Goal: Transaction & Acquisition: Subscribe to service/newsletter

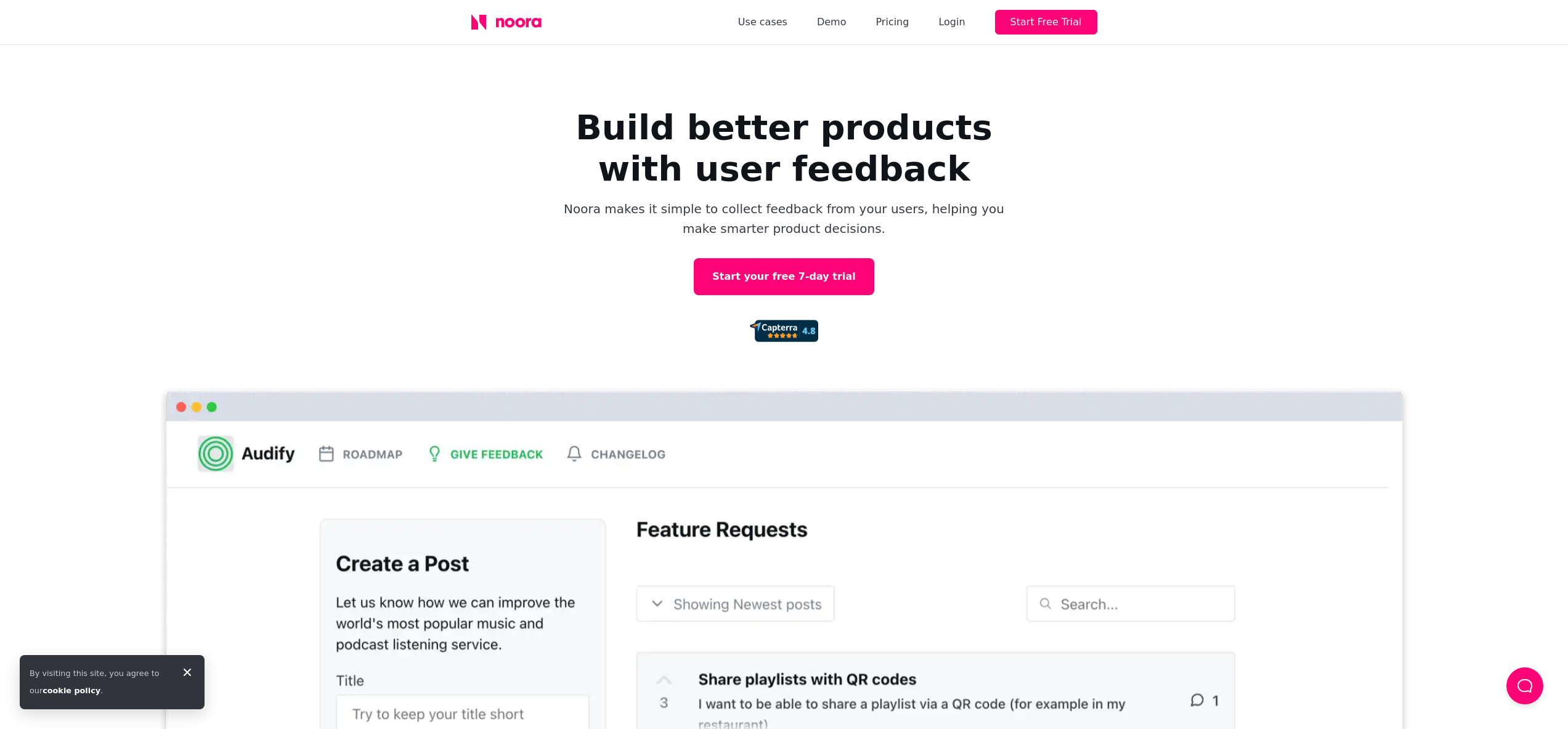
click at [189, 668] on icon at bounding box center [187, 672] width 15 height 15
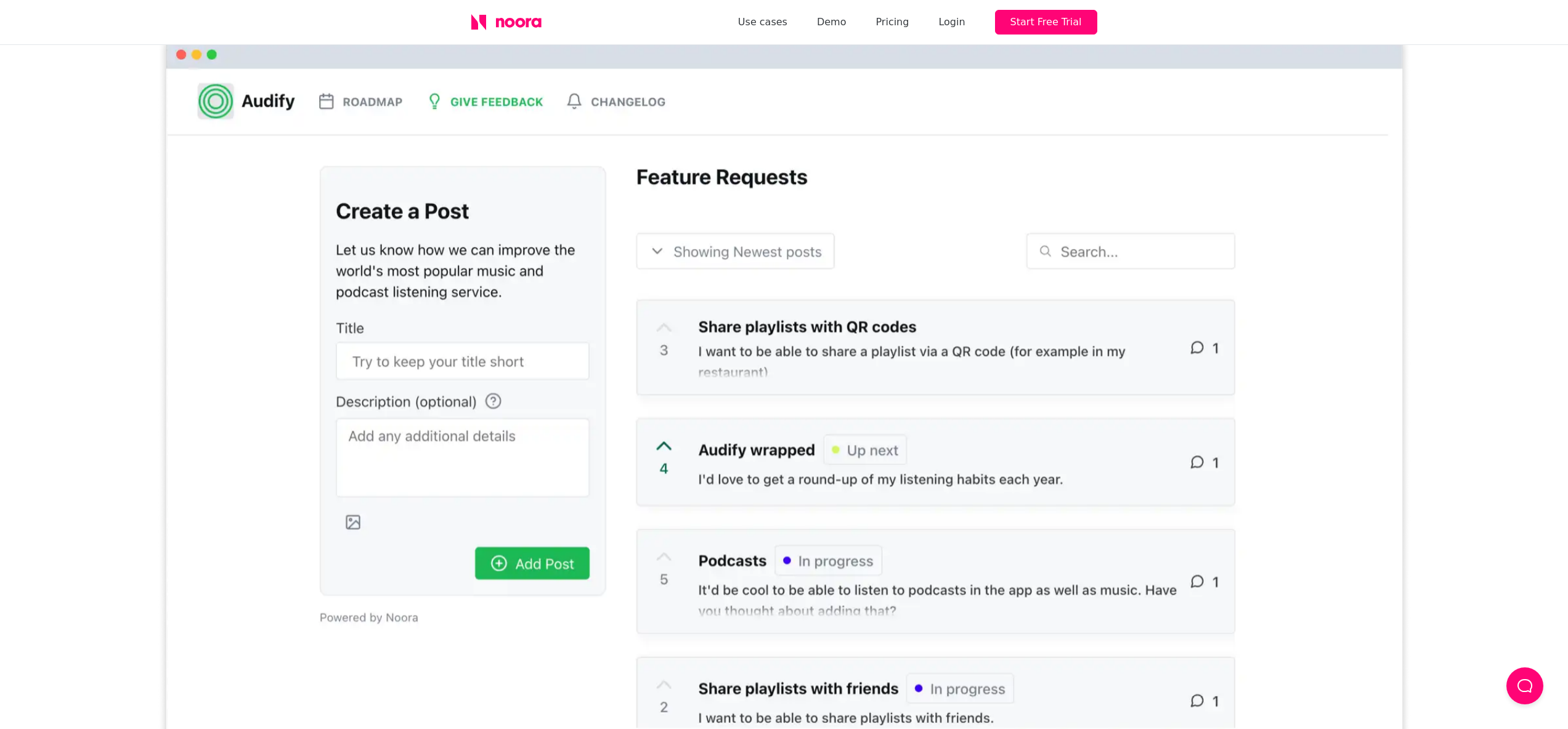
scroll to position [350, 0]
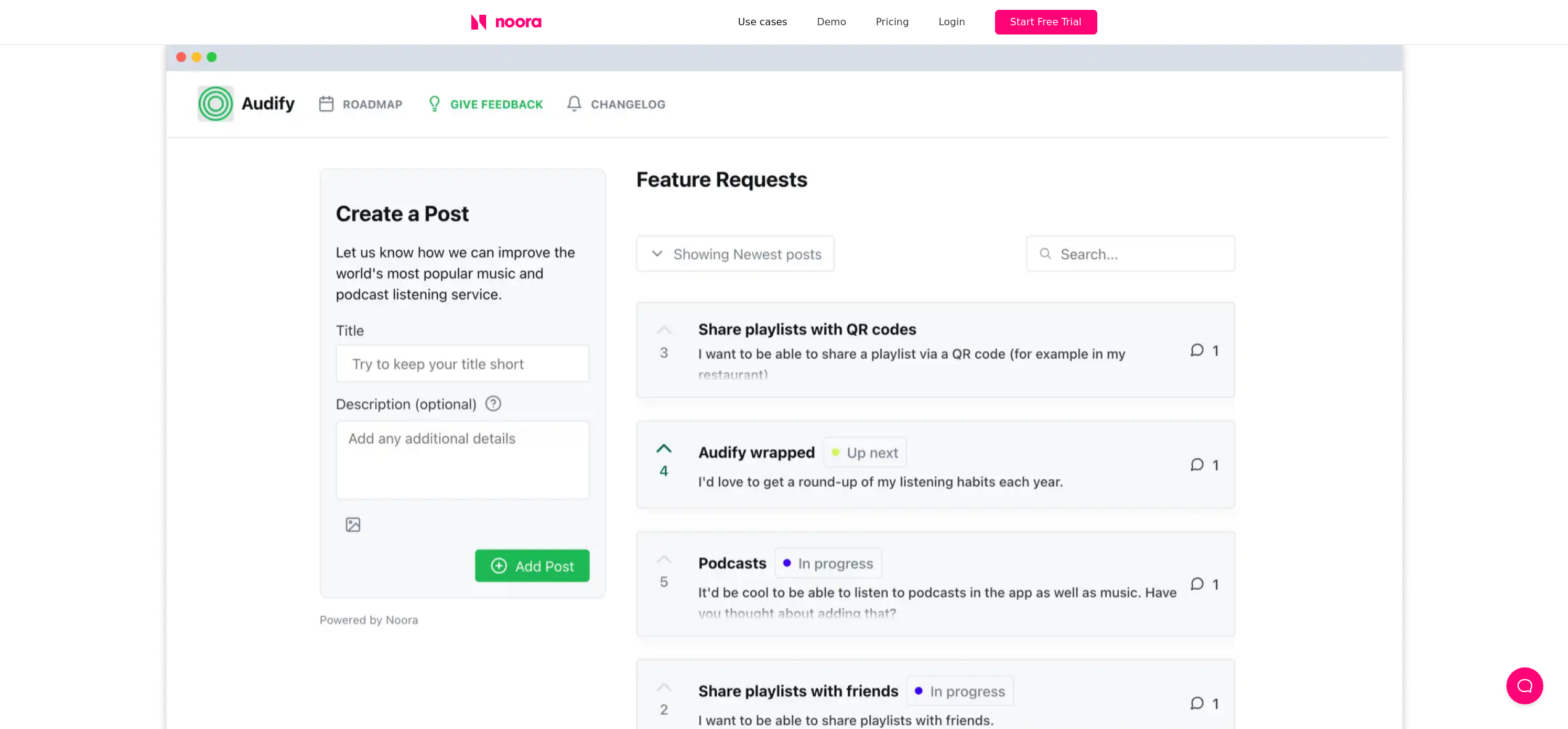
click at [782, 20] on link "Use cases" at bounding box center [763, 22] width 50 height 17
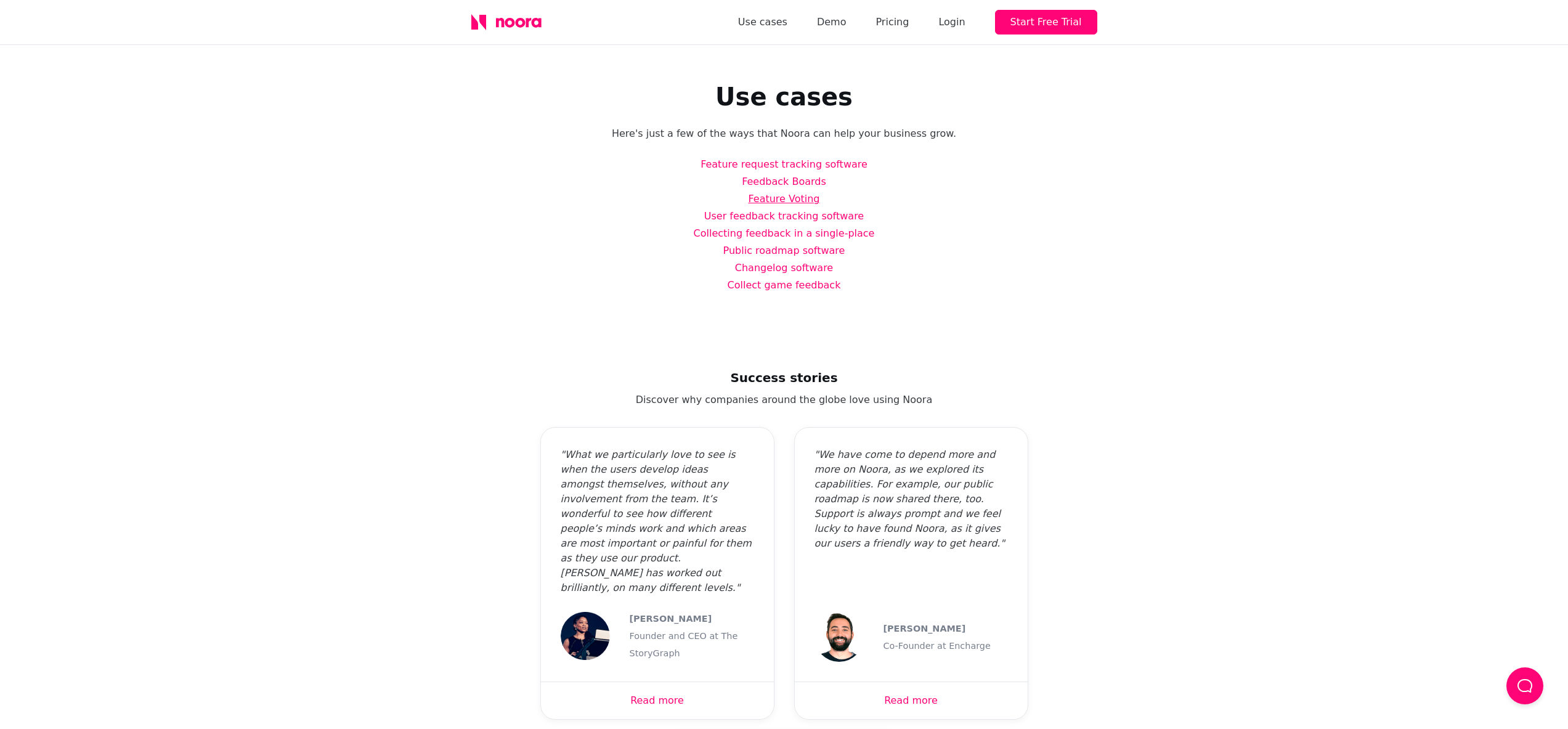
click at [790, 196] on link "Feature Voting" at bounding box center [783, 198] width 71 height 11
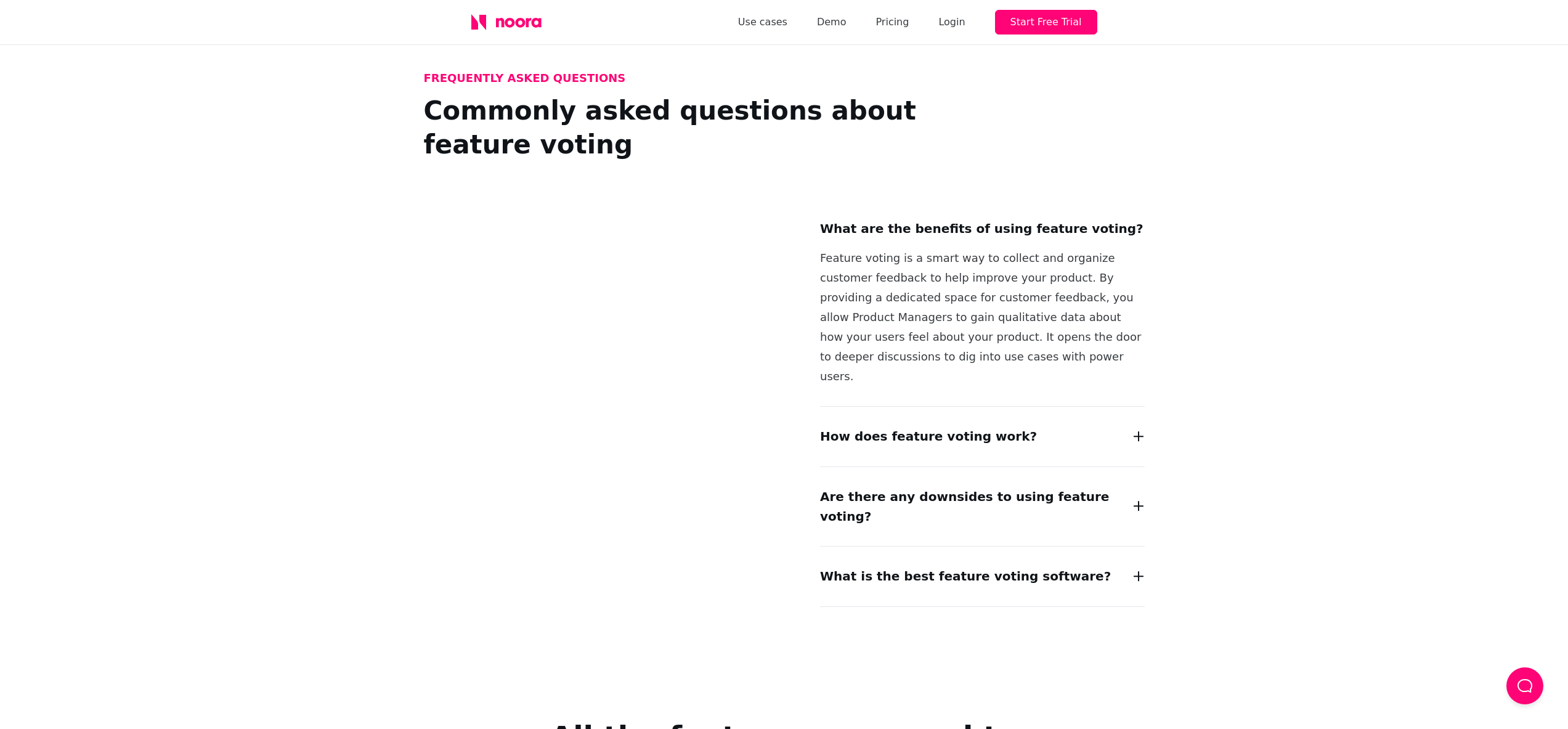
scroll to position [1164, 0]
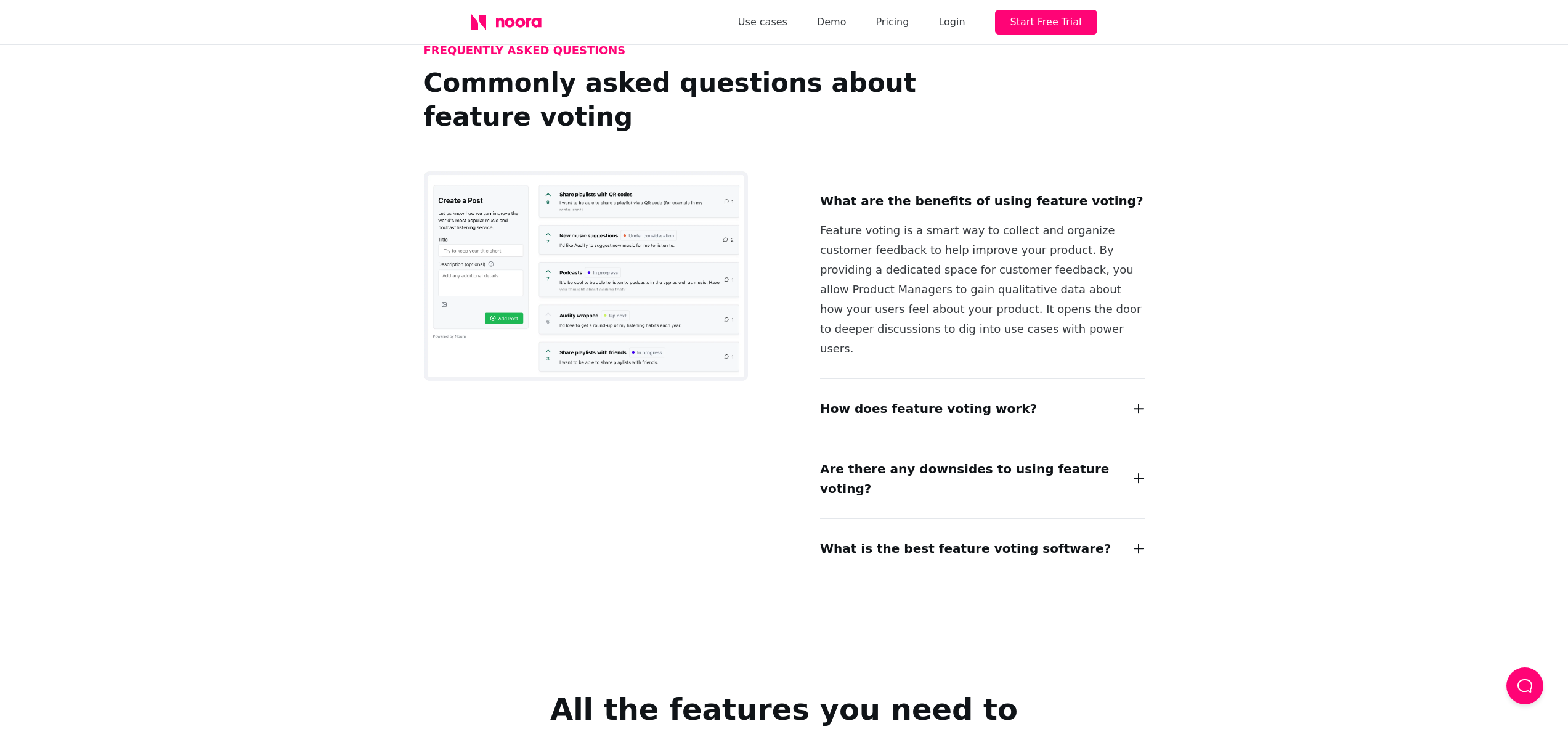
click at [1038, 399] on div "How does feature voting work?" at bounding box center [982, 409] width 325 height 20
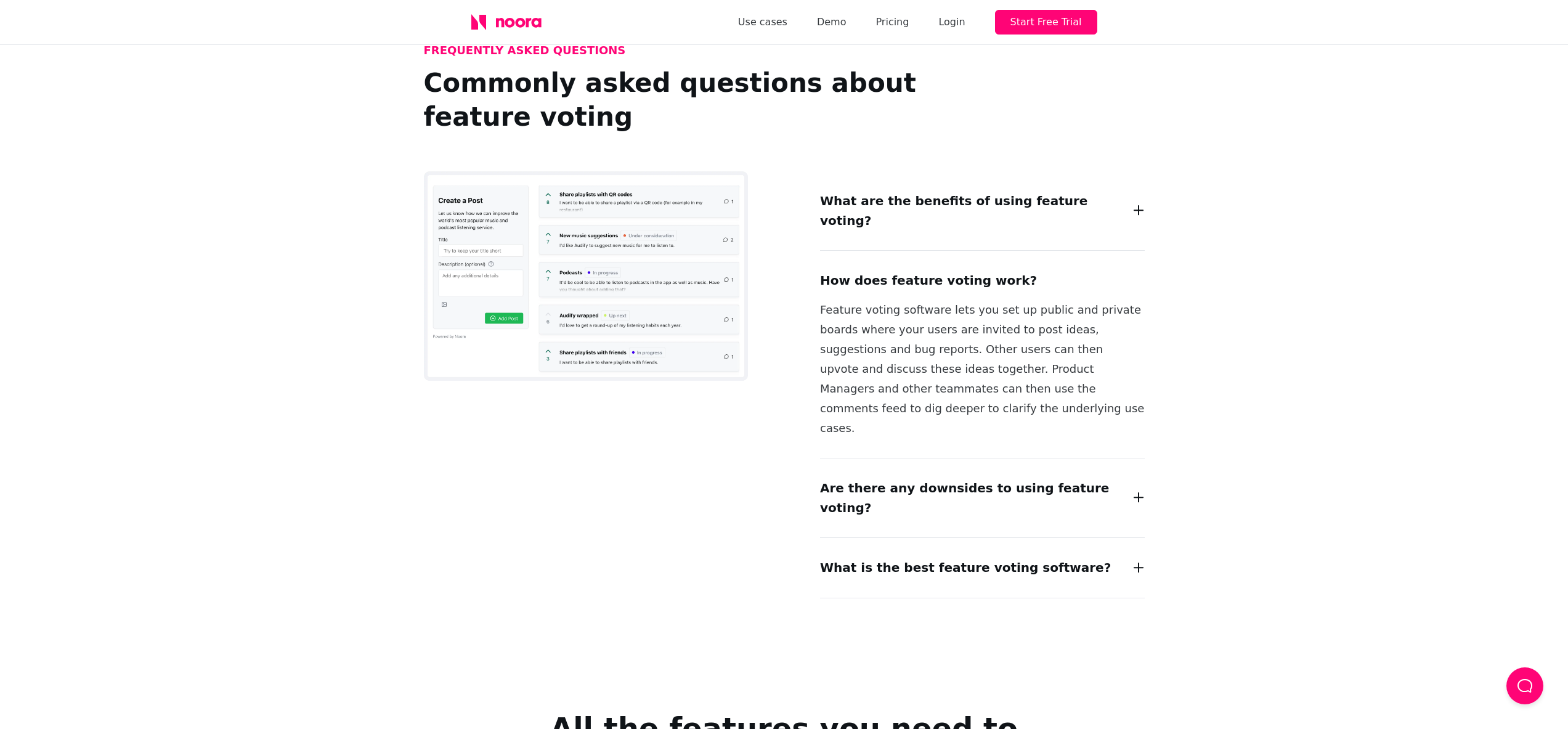
click at [964, 478] on h2 "Are there any downsides to using feature voting?" at bounding box center [973, 498] width 305 height 39
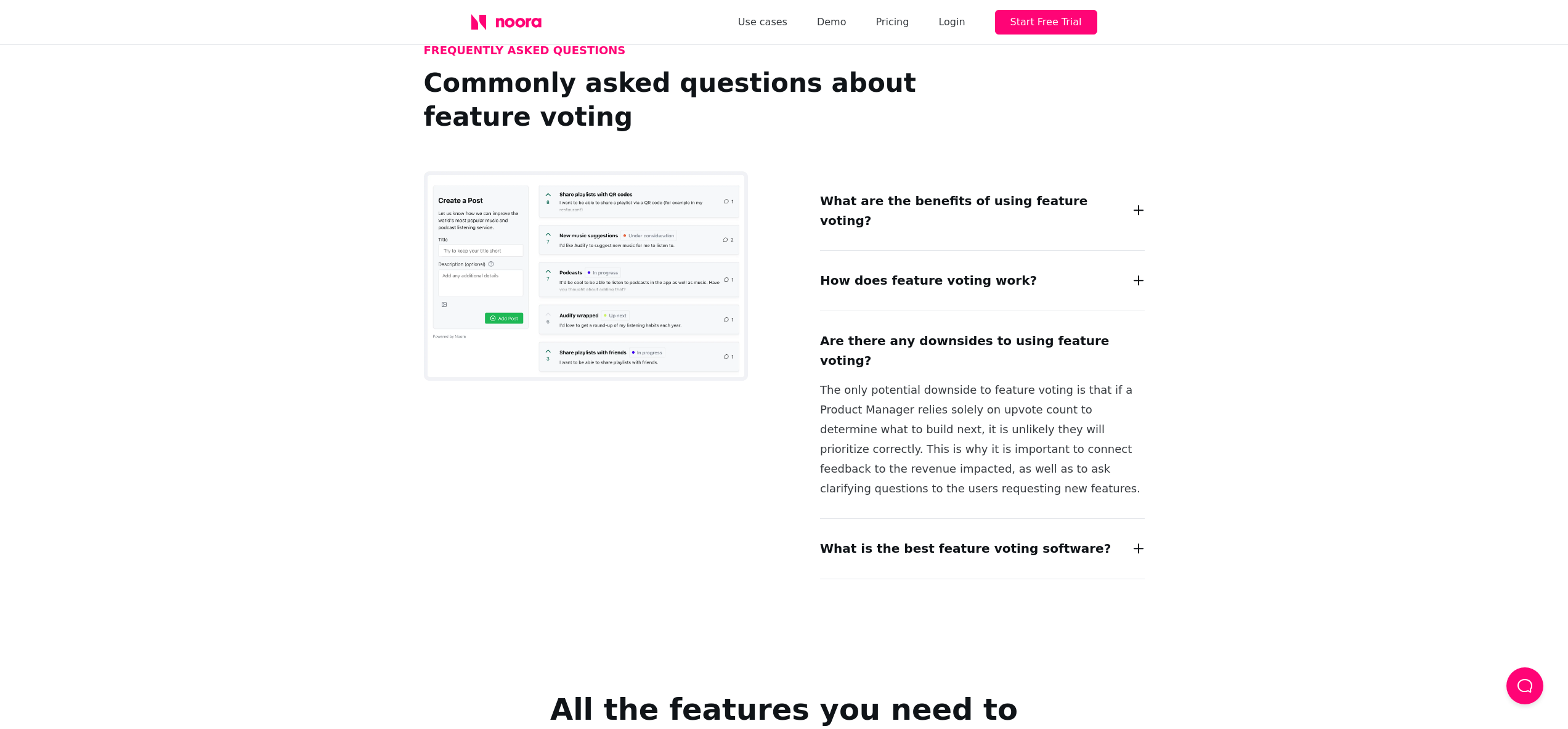
click at [1110, 539] on div "What is the best feature voting software?" at bounding box center [982, 549] width 325 height 20
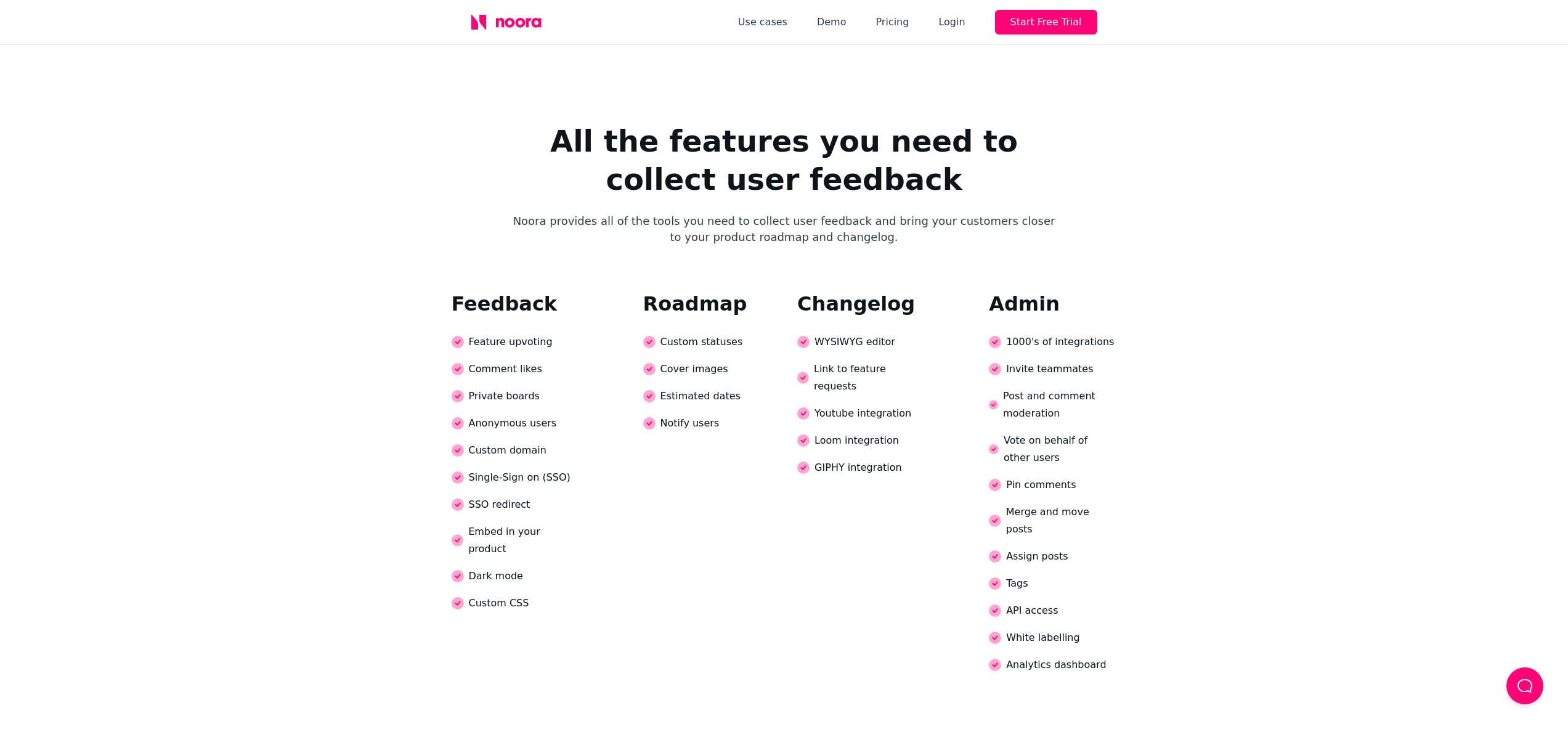
scroll to position [1667, 0]
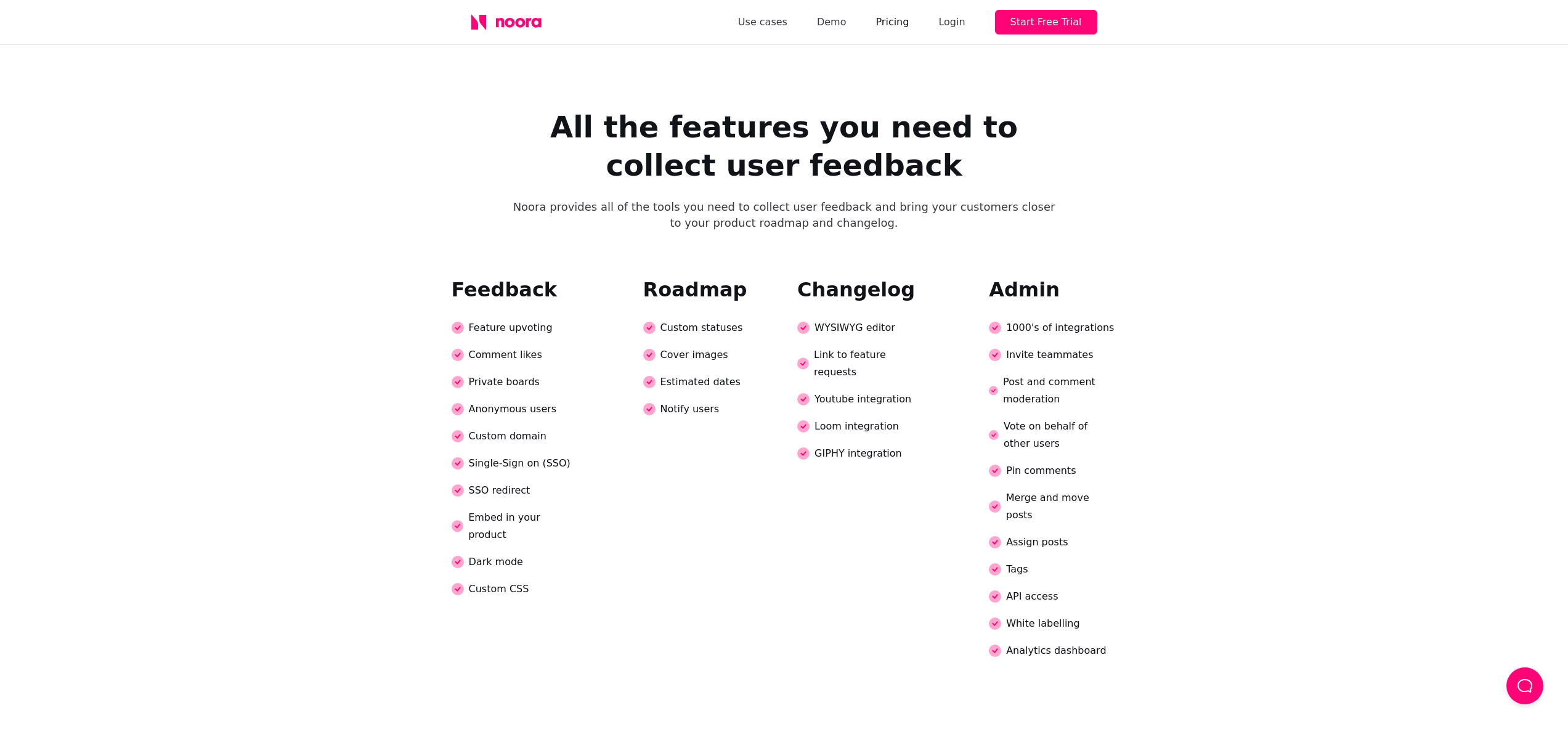
click at [891, 21] on link "Pricing" at bounding box center [892, 22] width 33 height 17
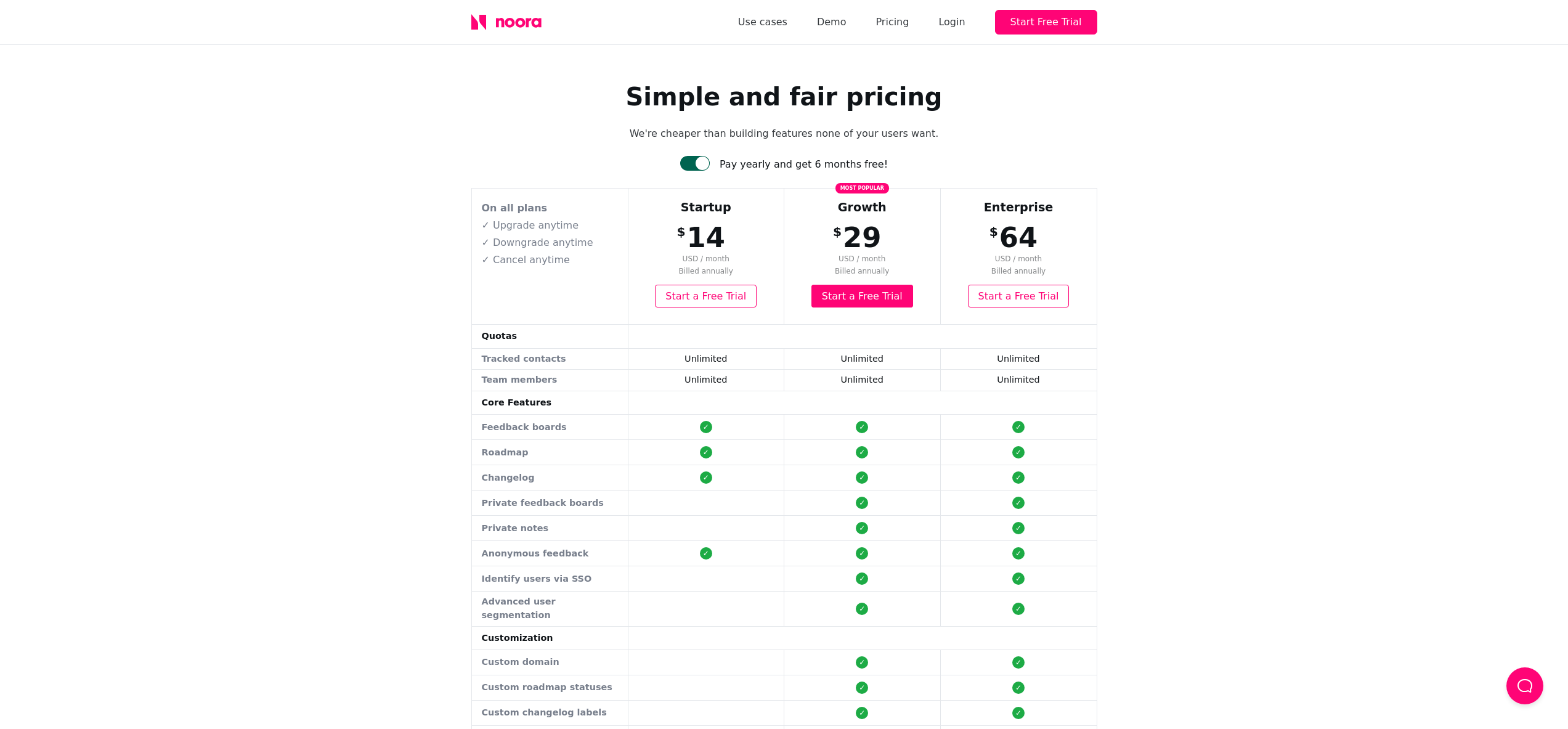
click at [708, 161] on div at bounding box center [702, 163] width 13 height 13
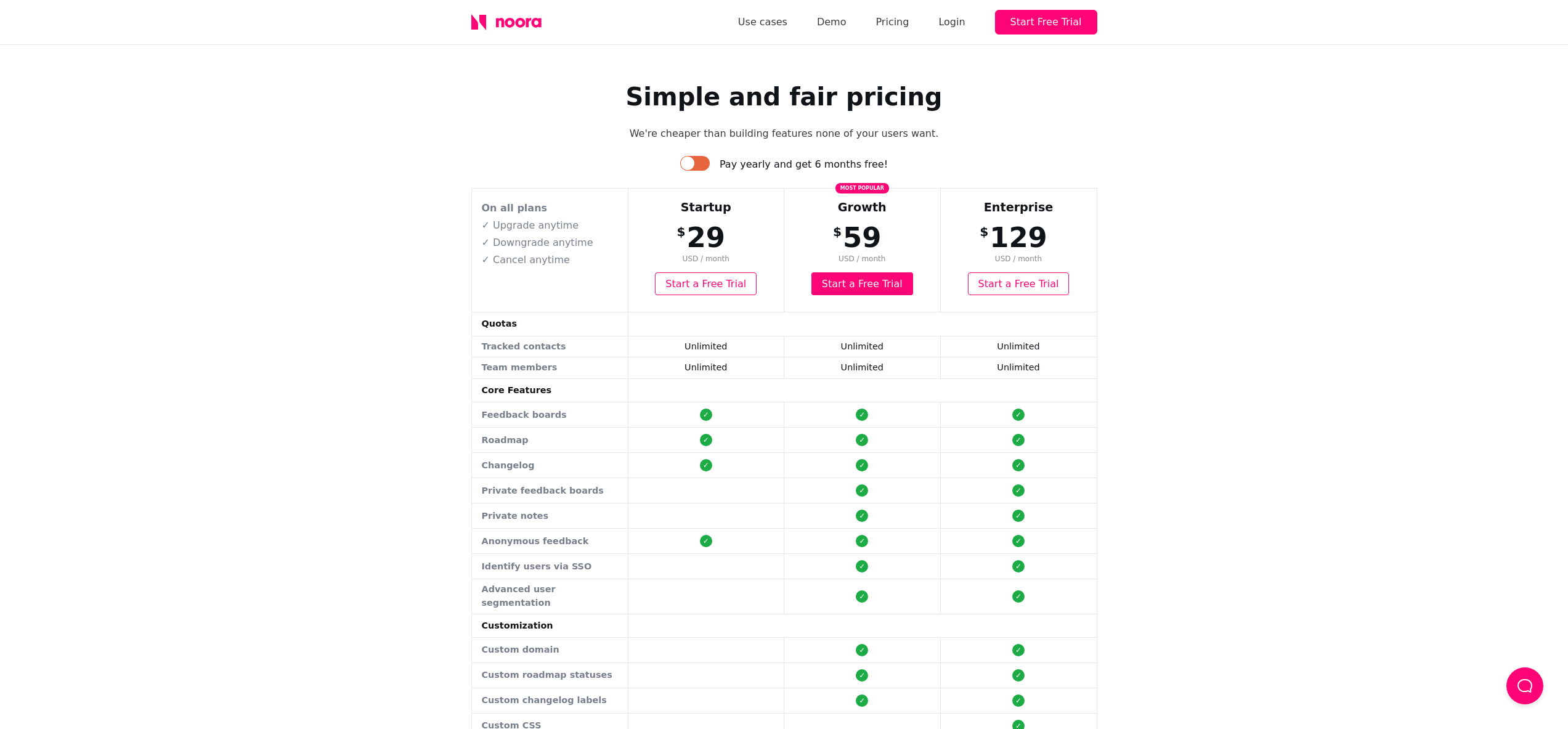
click at [710, 164] on div at bounding box center [695, 163] width 30 height 15
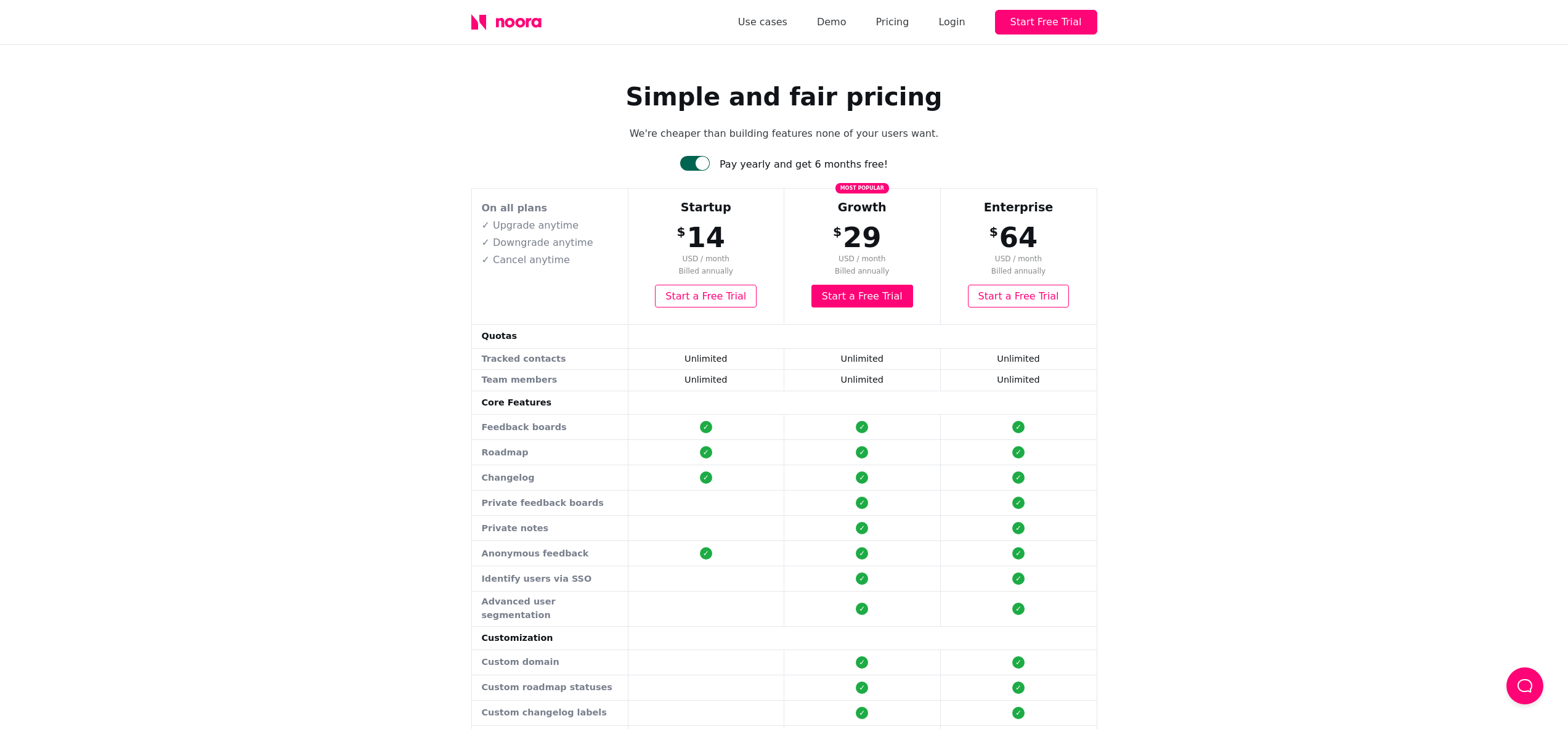
click at [709, 164] on div at bounding box center [702, 163] width 13 height 13
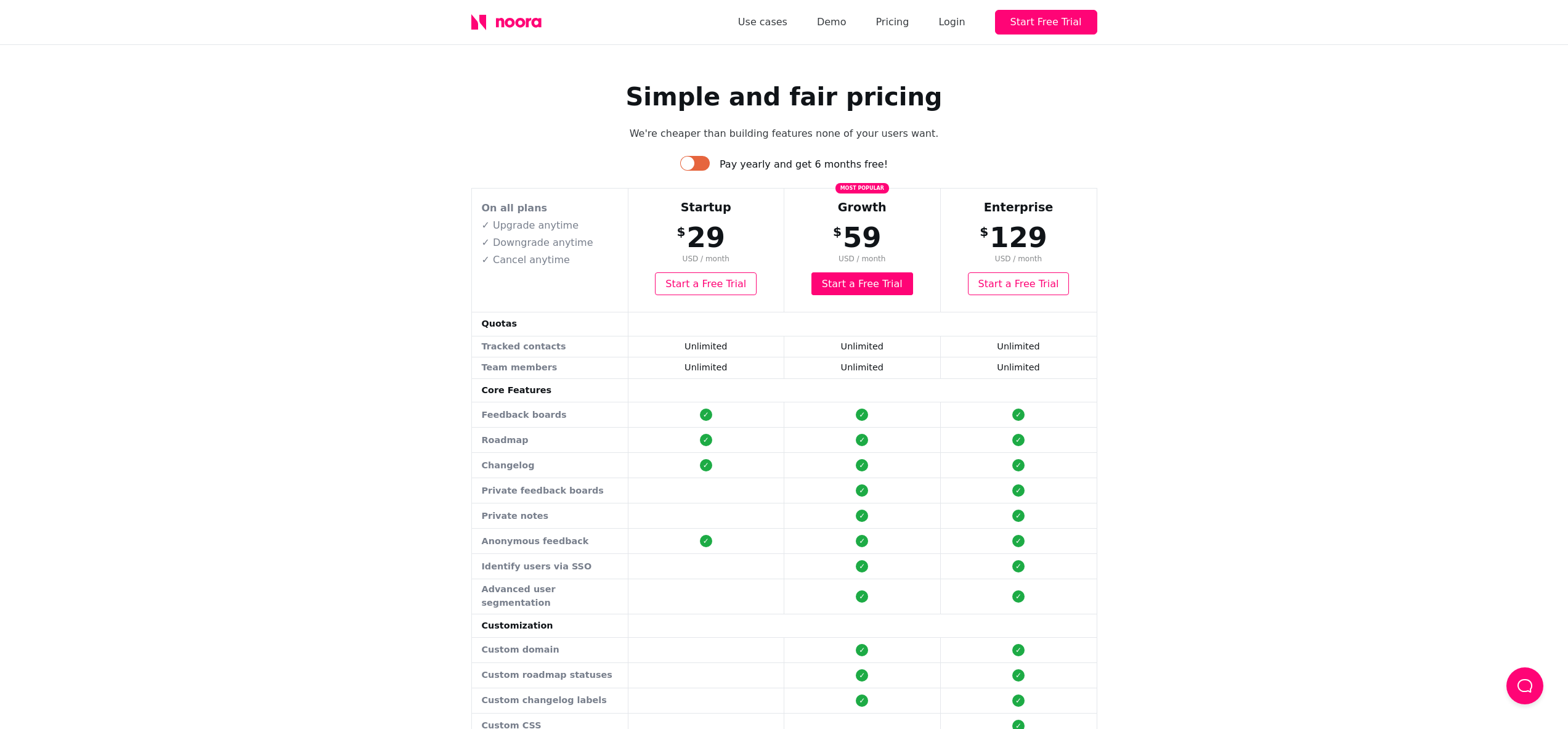
click at [703, 160] on div at bounding box center [695, 163] width 30 height 15
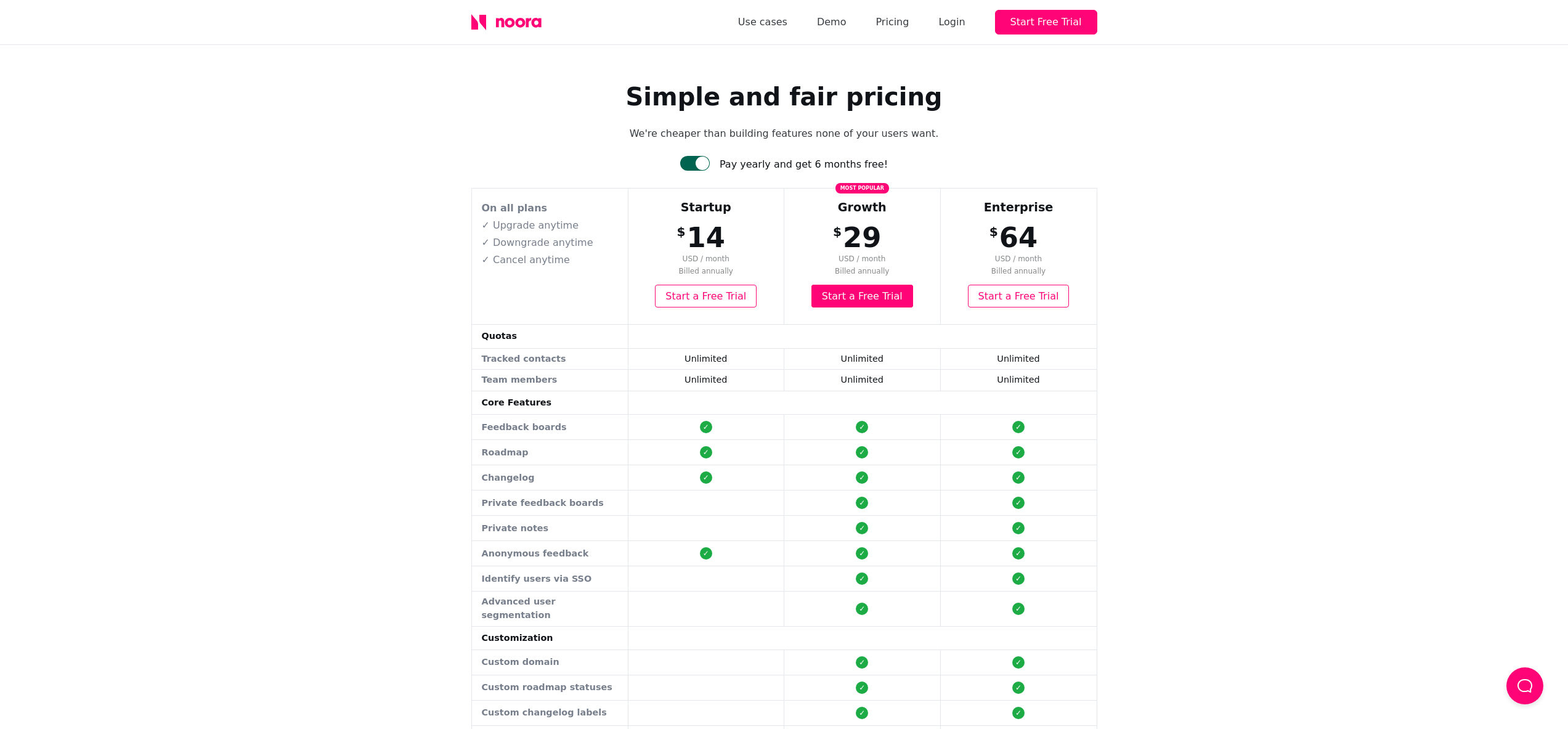
click at [699, 167] on div at bounding box center [695, 163] width 30 height 15
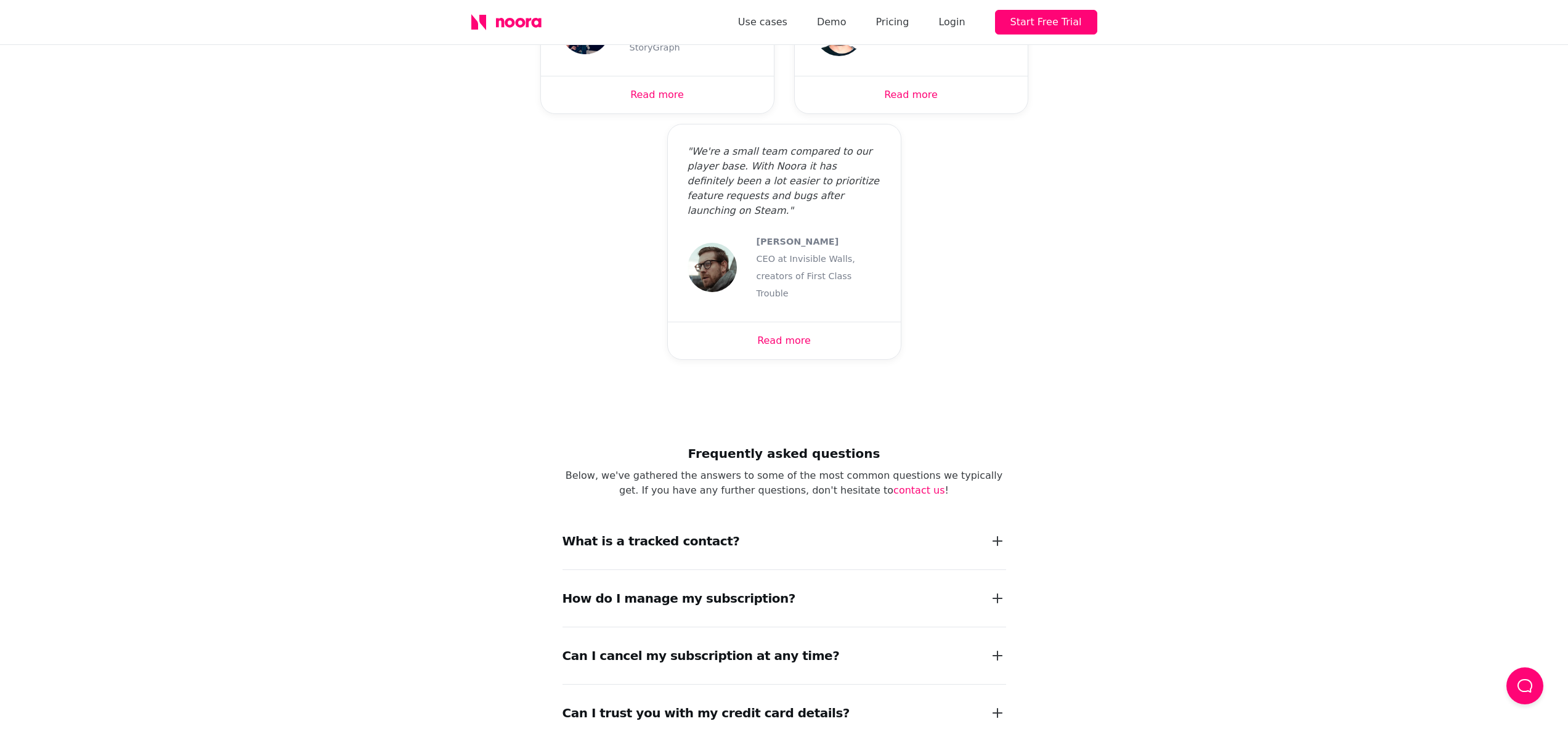
scroll to position [1418, 0]
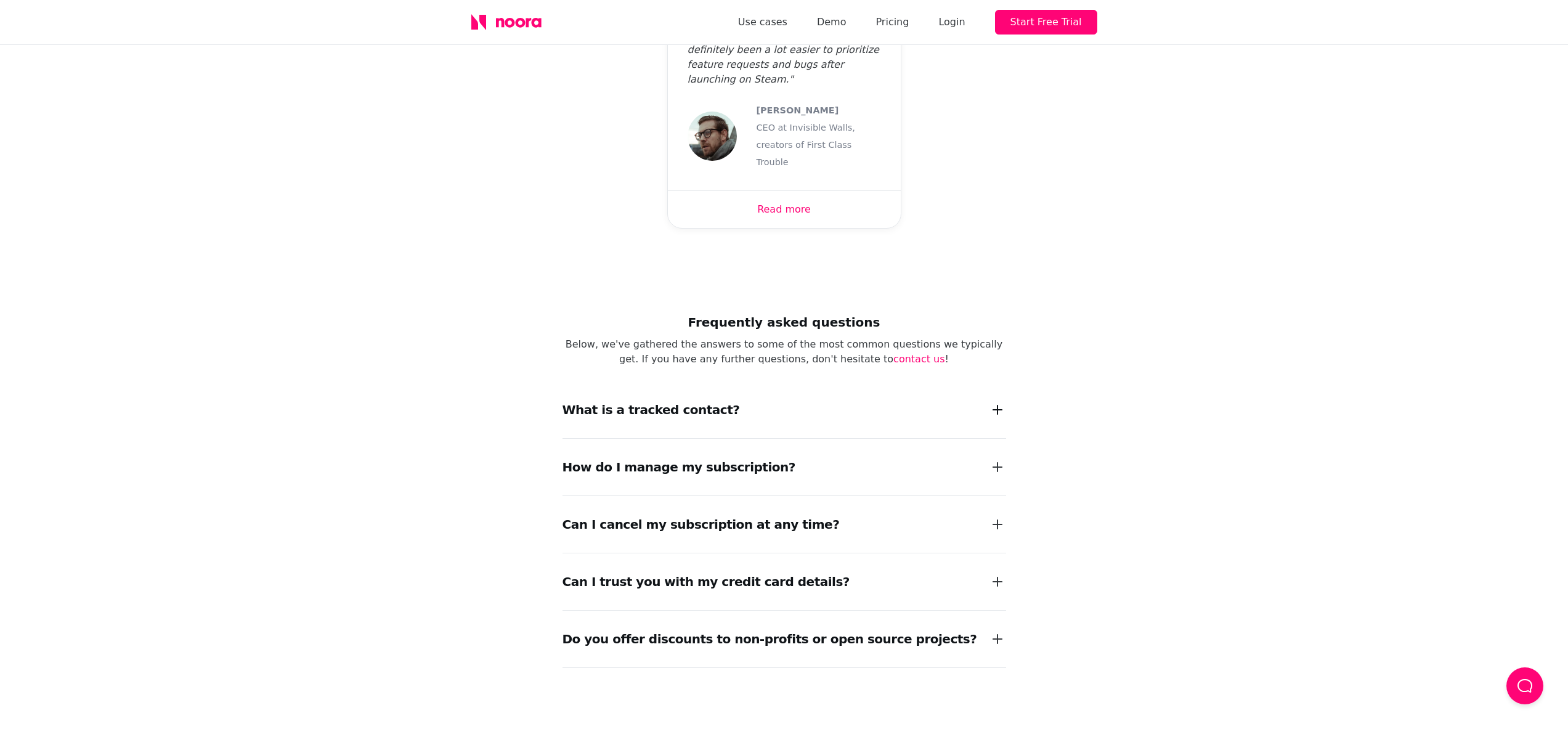
click at [989, 398] on div at bounding box center [997, 410] width 25 height 25
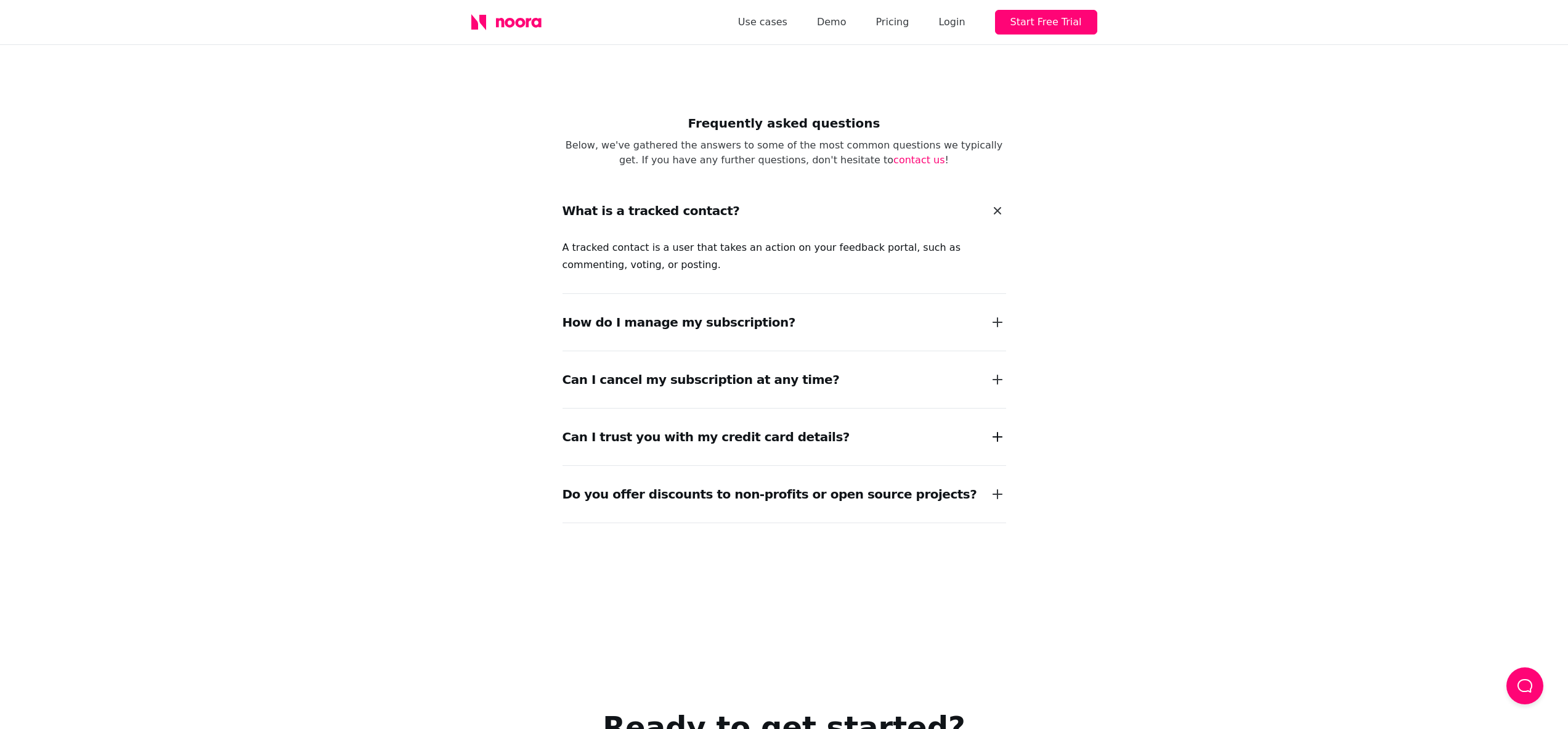
scroll to position [1782, 0]
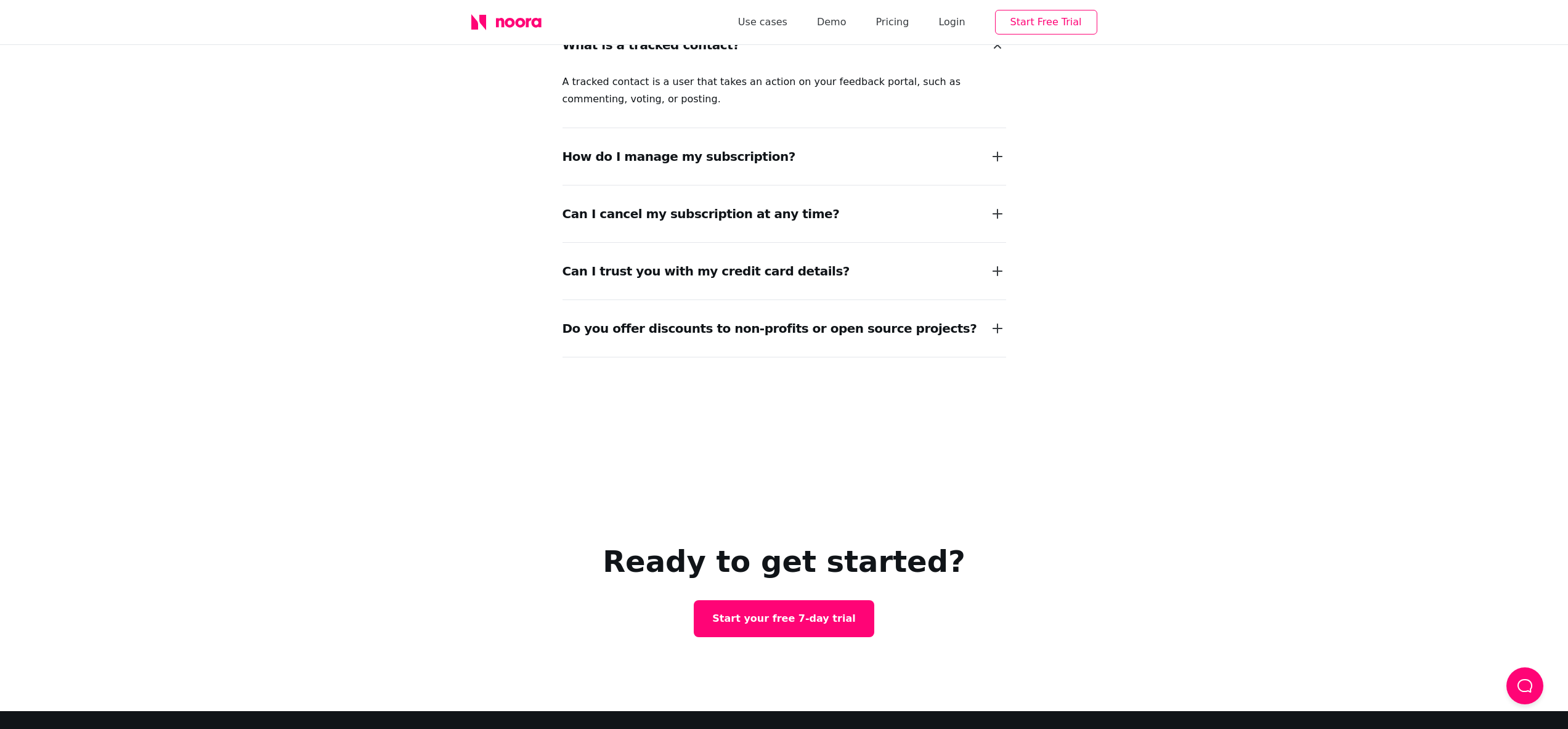
click at [1040, 28] on button "Start Free Trial" at bounding box center [1046, 22] width 102 height 25
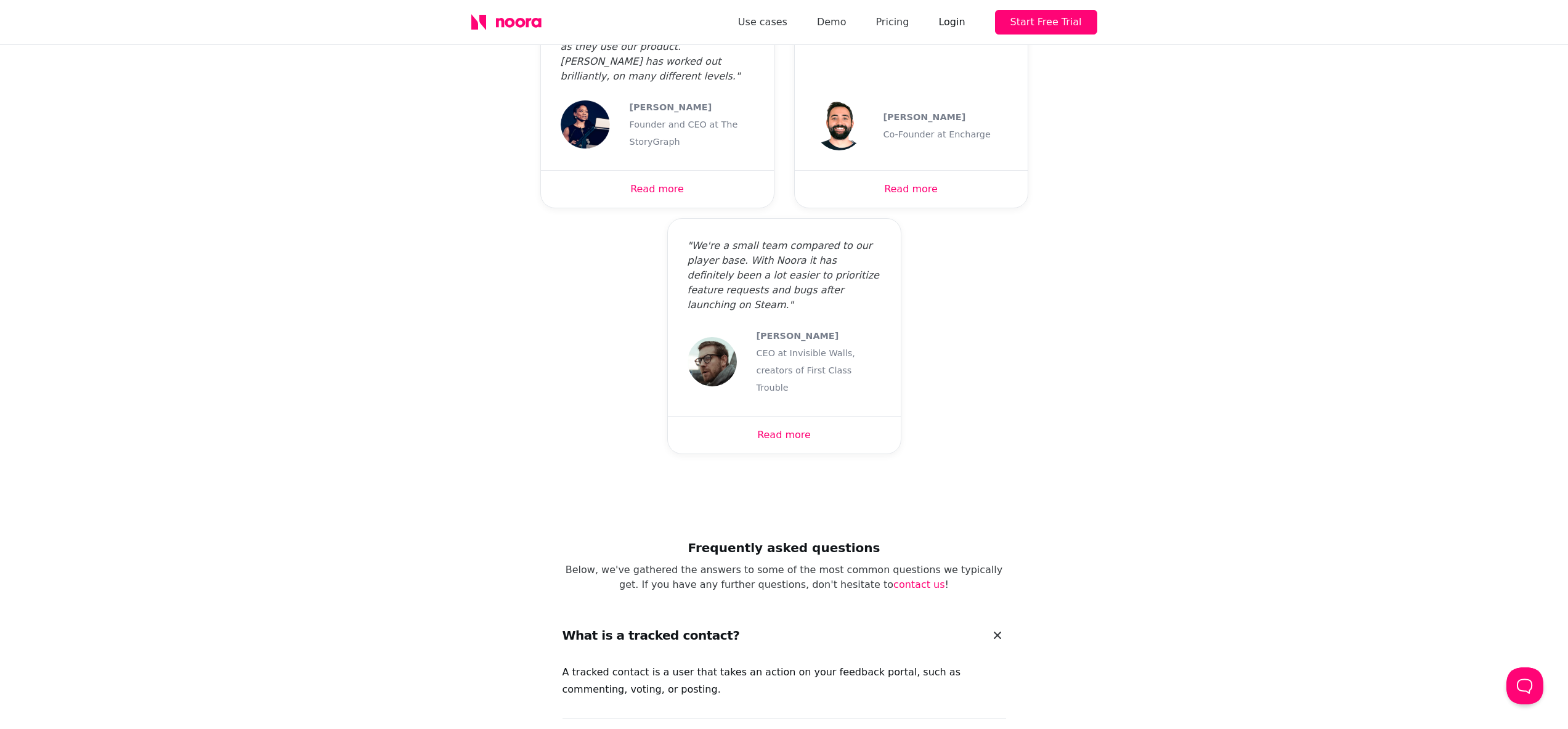
click at [963, 25] on div "Login" at bounding box center [952, 22] width 27 height 17
click at [953, 17] on div "Login" at bounding box center [952, 22] width 27 height 17
click at [909, 21] on link "Pricing" at bounding box center [892, 22] width 33 height 17
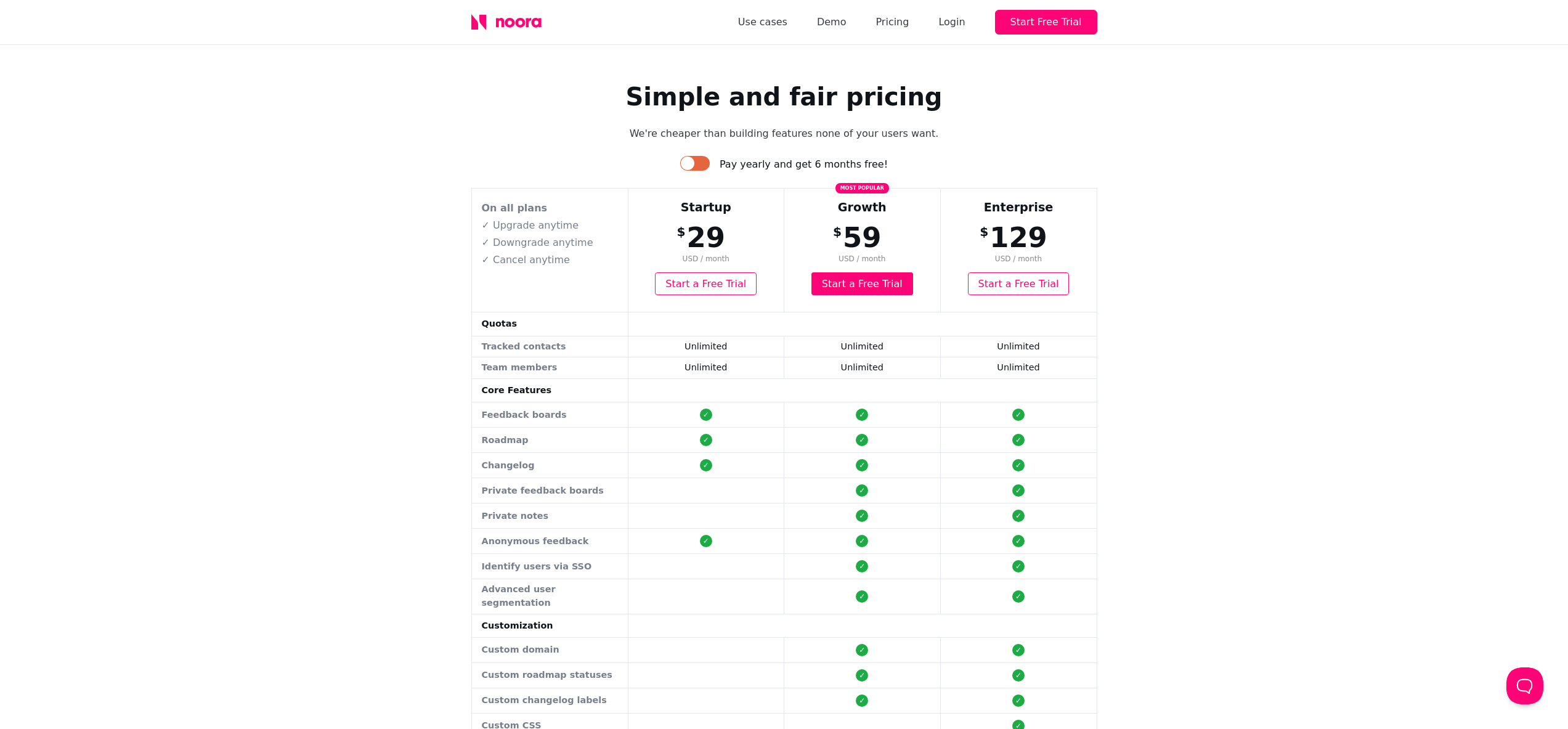
click at [694, 167] on div at bounding box center [687, 163] width 13 height 13
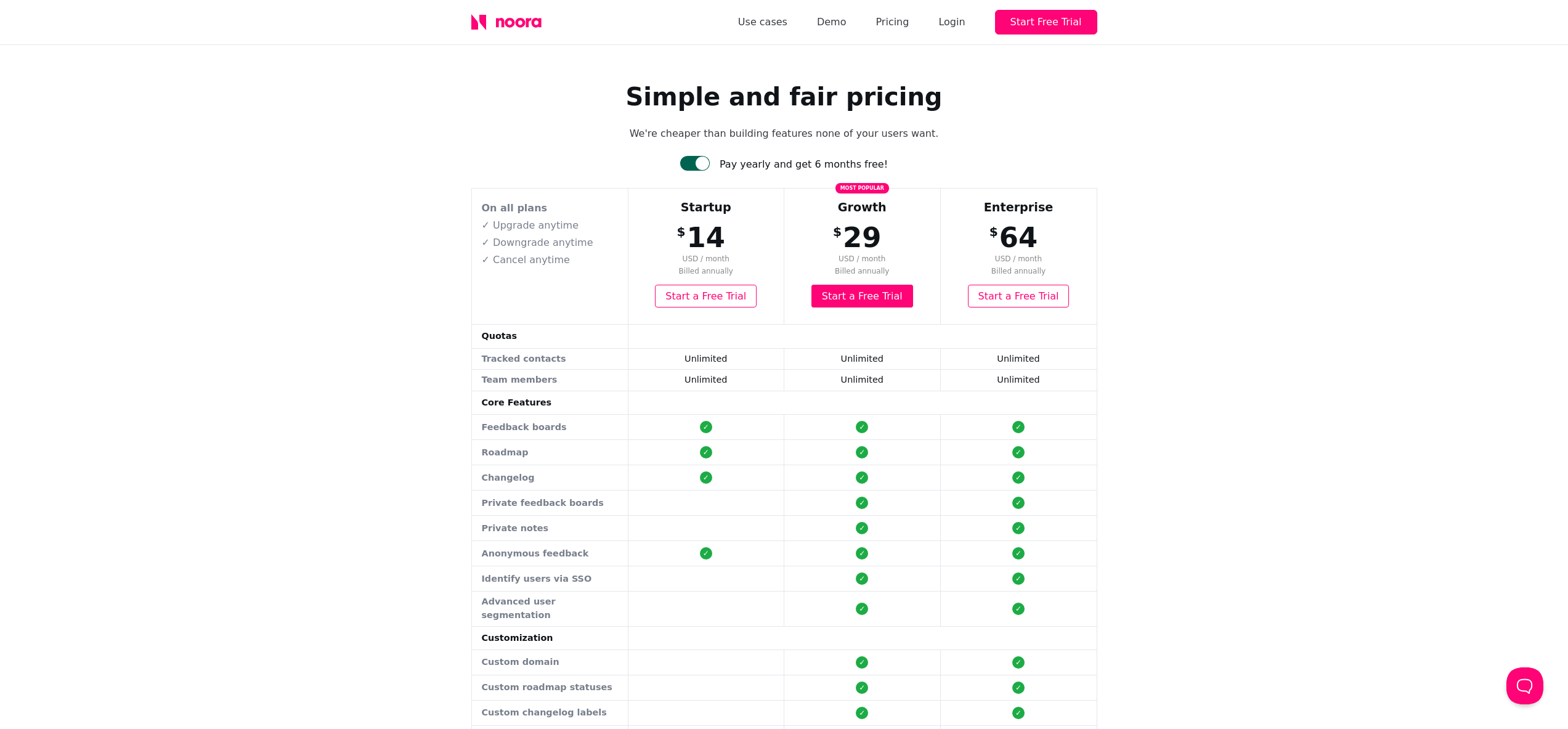
click at [704, 163] on div at bounding box center [695, 163] width 30 height 15
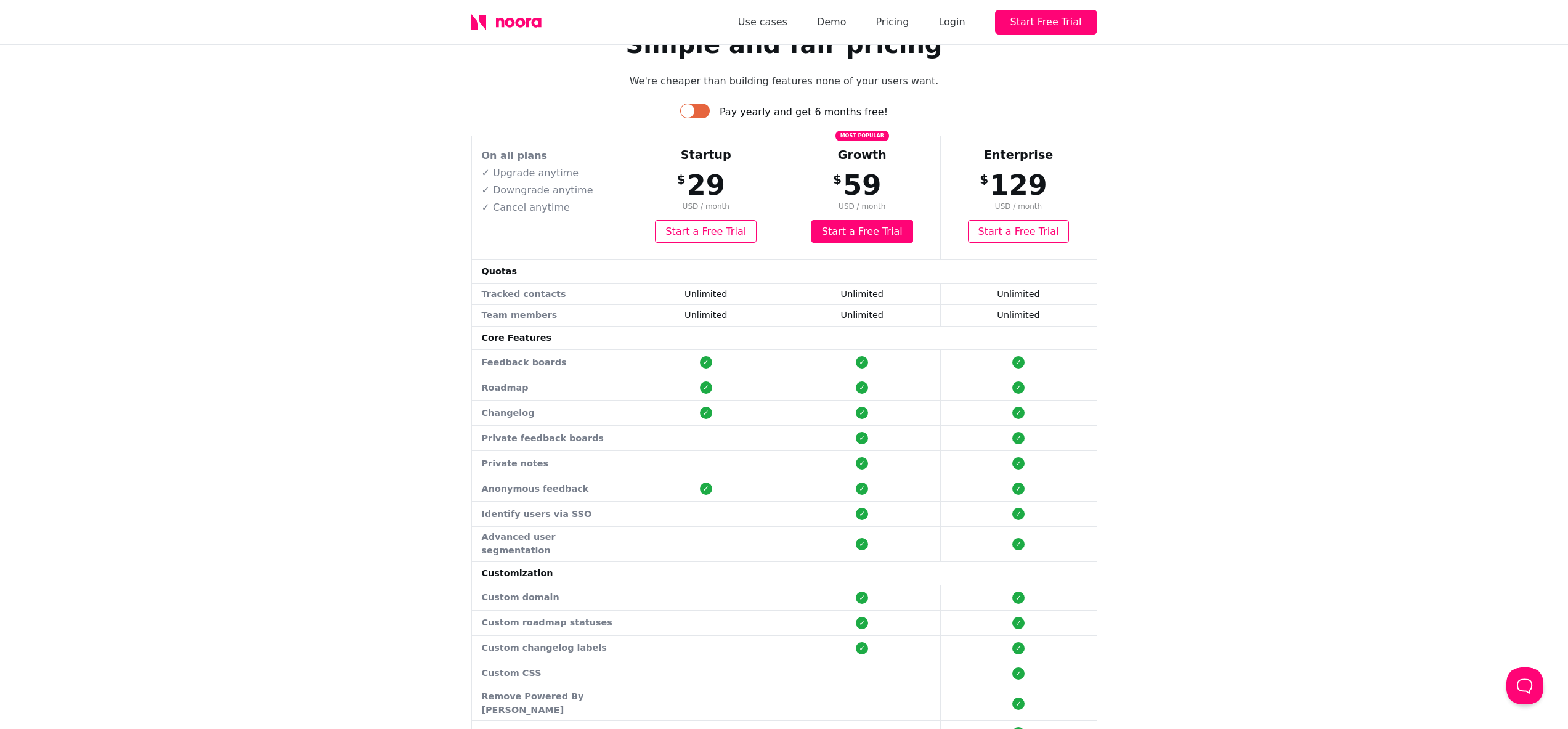
scroll to position [52, 0]
click at [787, 21] on link "Use cases" at bounding box center [763, 22] width 50 height 17
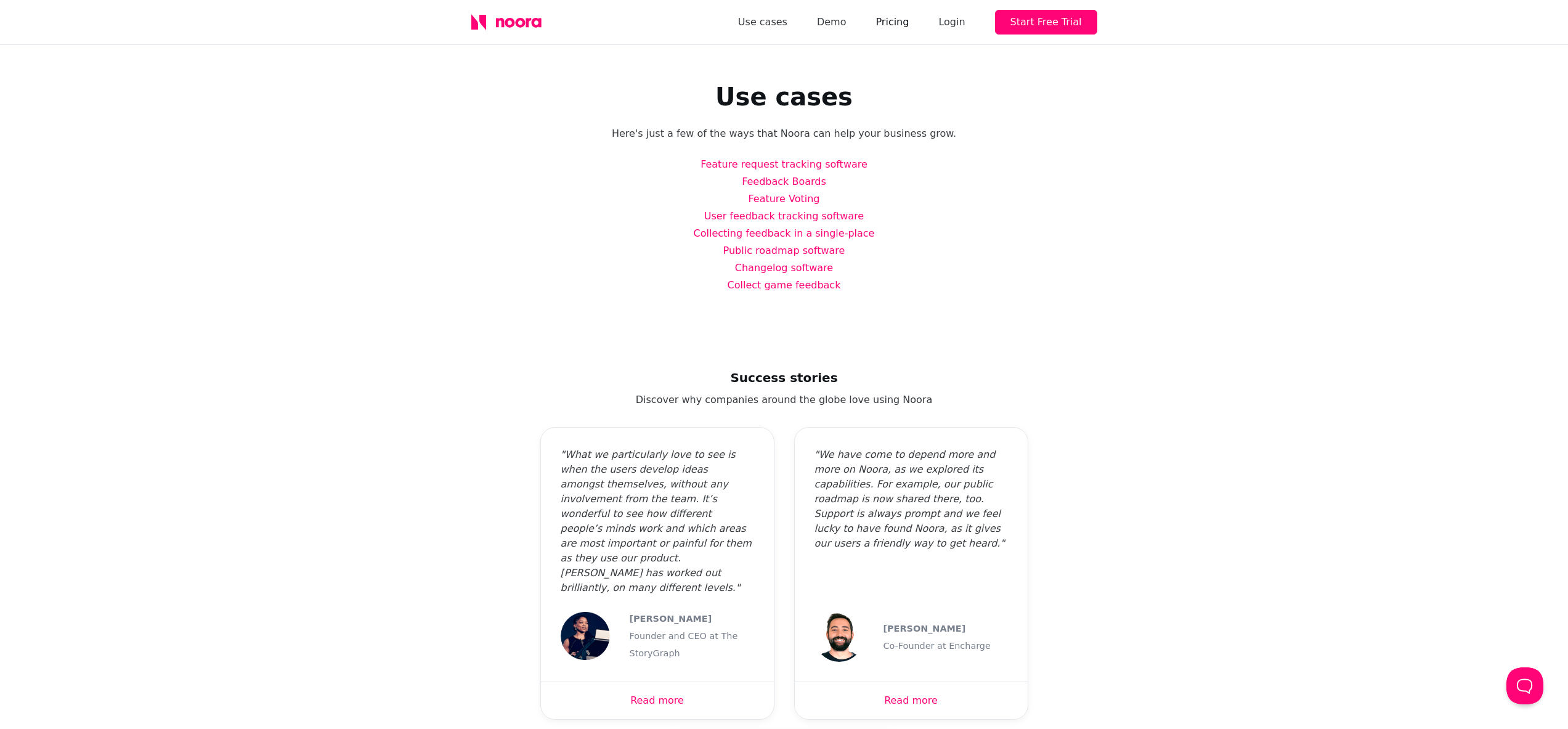
click at [905, 24] on link "Pricing" at bounding box center [892, 22] width 33 height 17
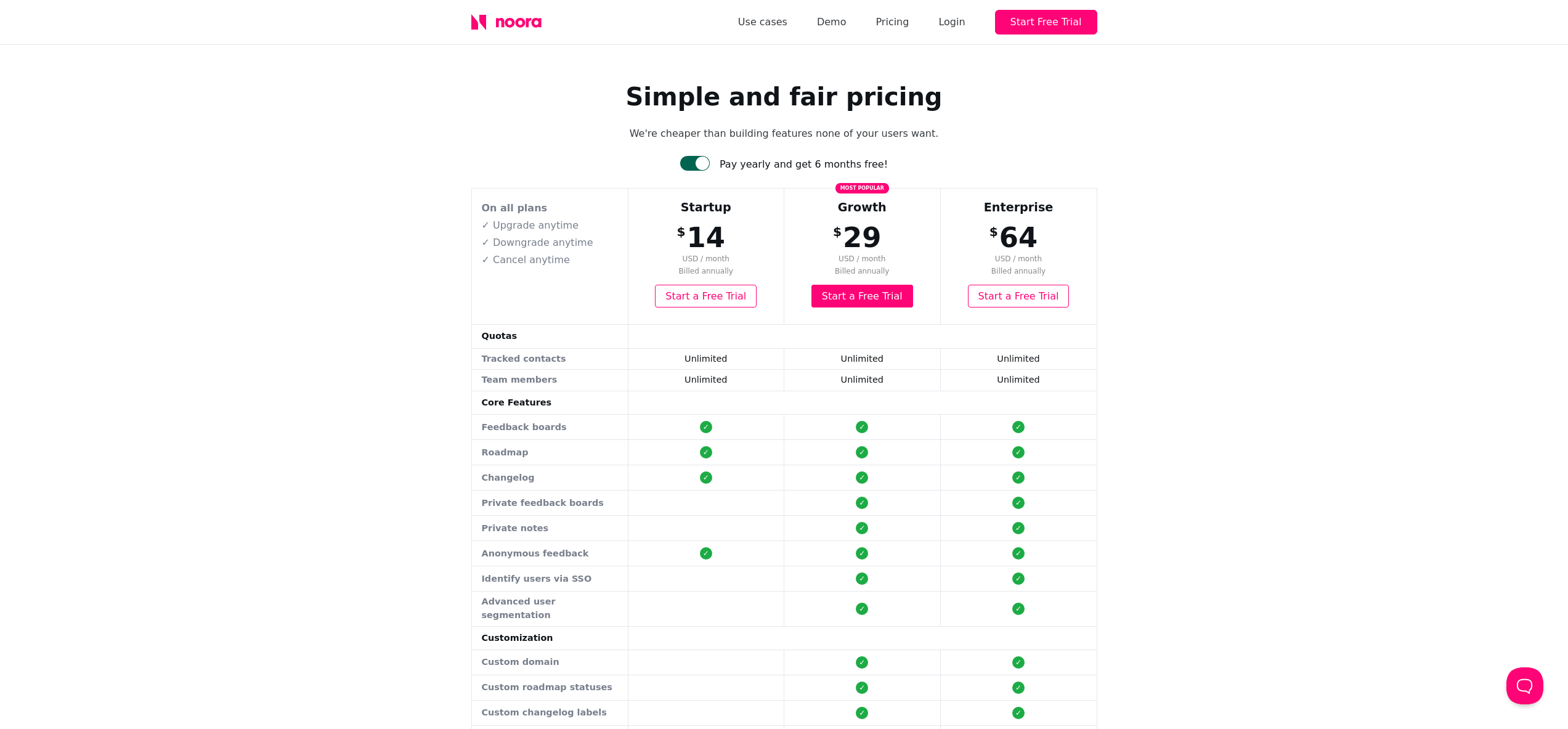
click at [231, 232] on div "Simple and fair pricing We're cheaper than building features none of your users…" at bounding box center [784, 534] width 1568 height 979
click at [703, 164] on div at bounding box center [695, 163] width 30 height 15
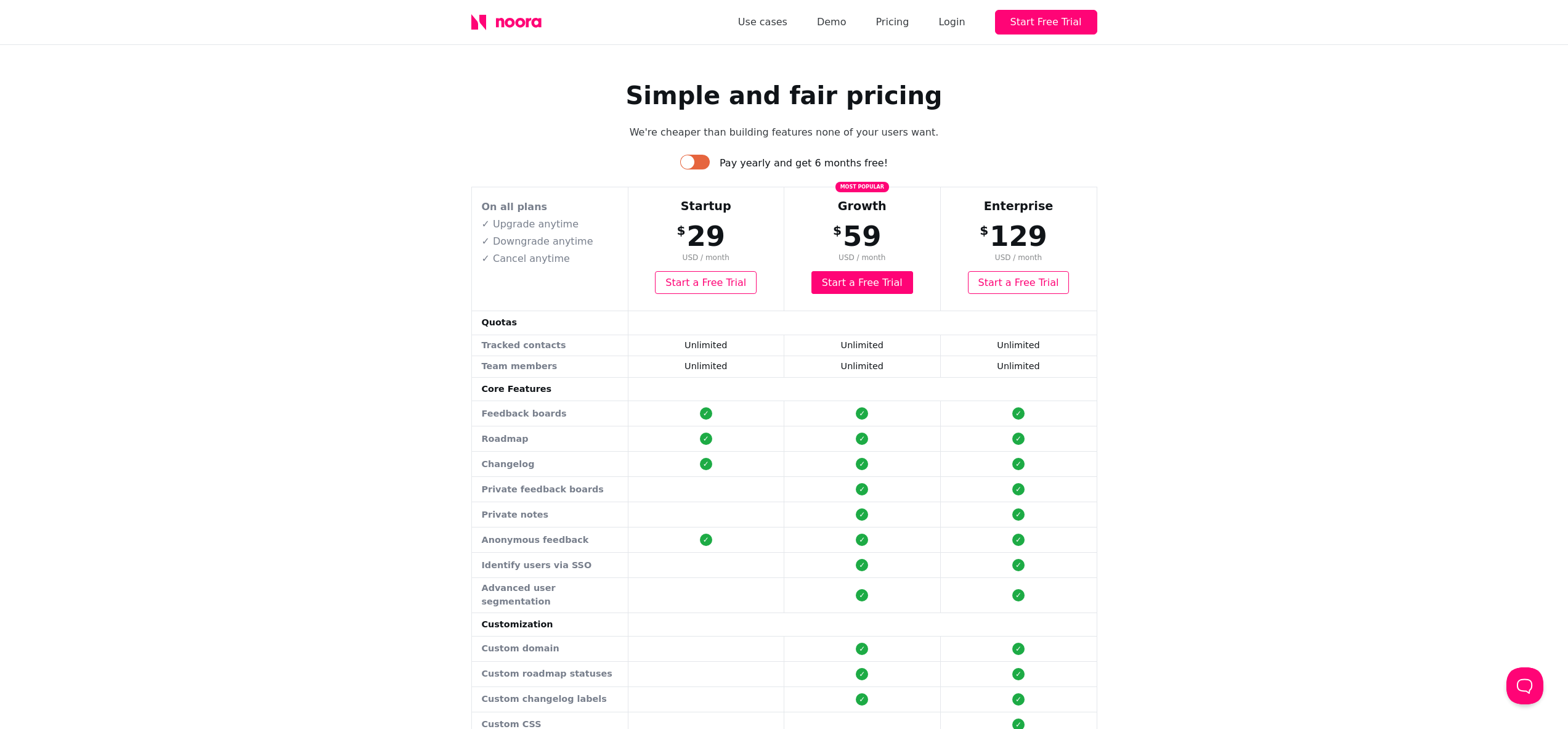
scroll to position [3, 0]
click at [417, 546] on div "Simple and fair pricing We're cheaper than building features none of your users…" at bounding box center [784, 525] width 1568 height 966
click at [340, 476] on div "Simple and fair pricing We're cheaper than building features none of your users…" at bounding box center [784, 525] width 1568 height 966
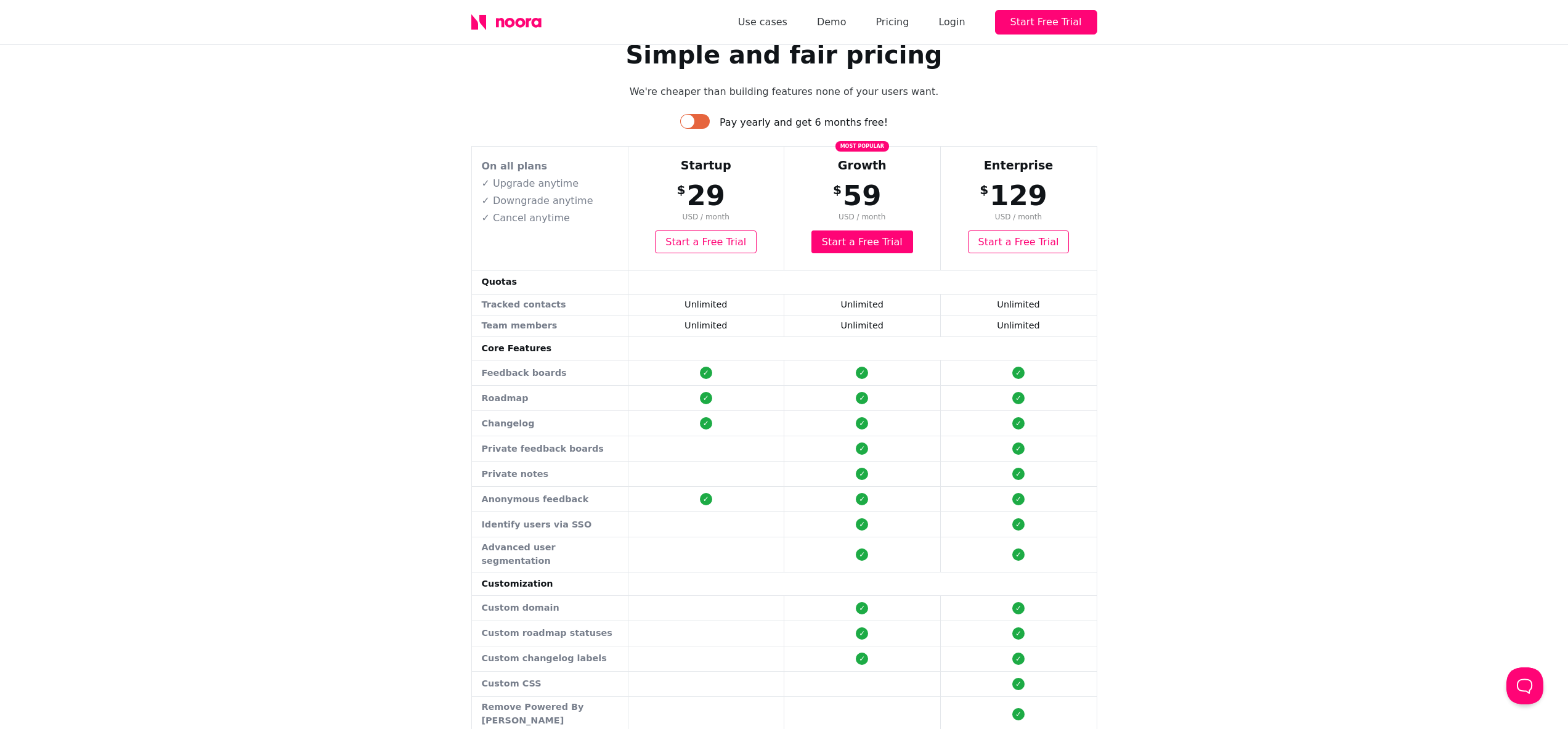
scroll to position [15, 0]
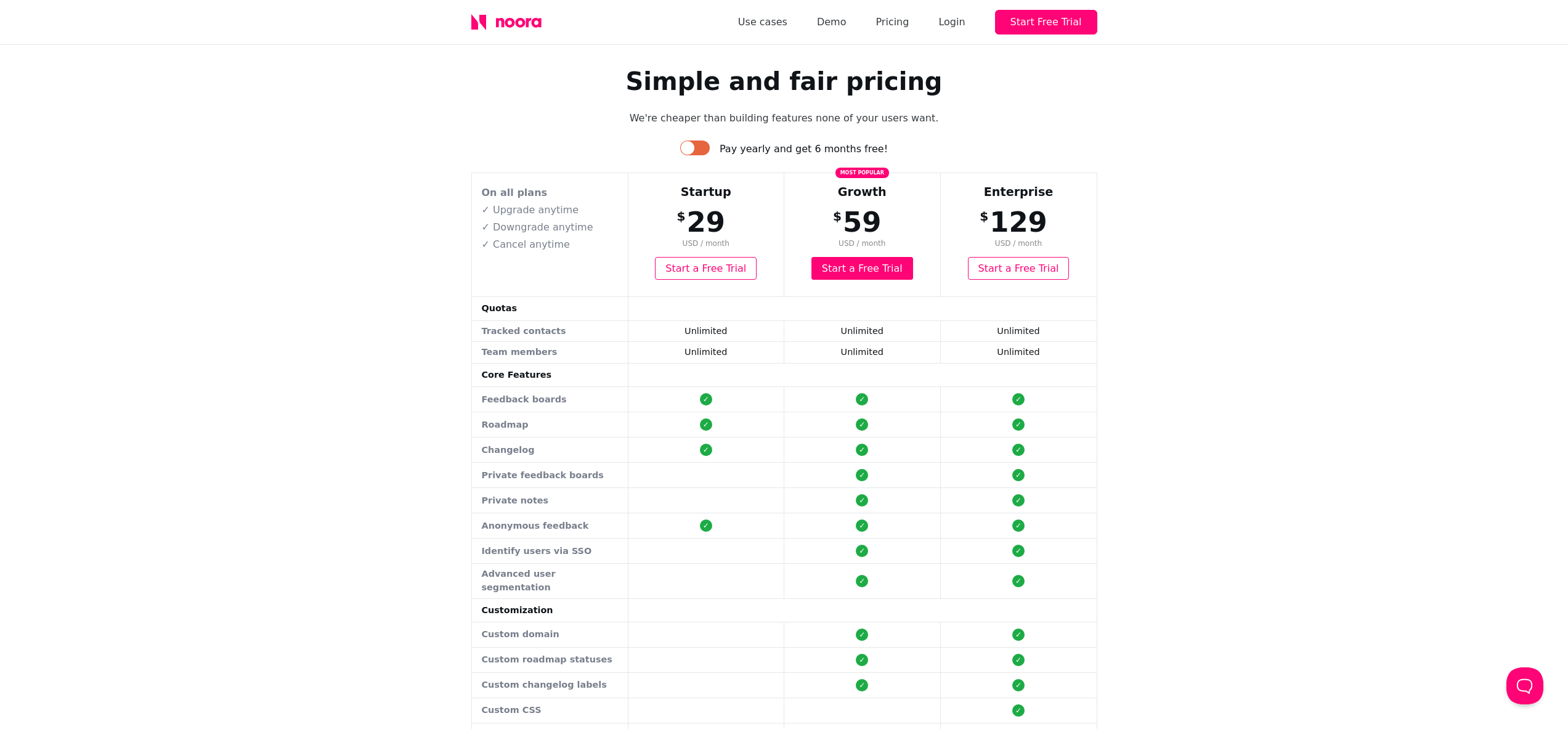
click at [543, 406] on td "Feedback boards" at bounding box center [550, 400] width 156 height 25
click at [543, 403] on td "Feedback boards" at bounding box center [550, 400] width 156 height 25
click at [770, 24] on link "Use cases" at bounding box center [763, 22] width 50 height 17
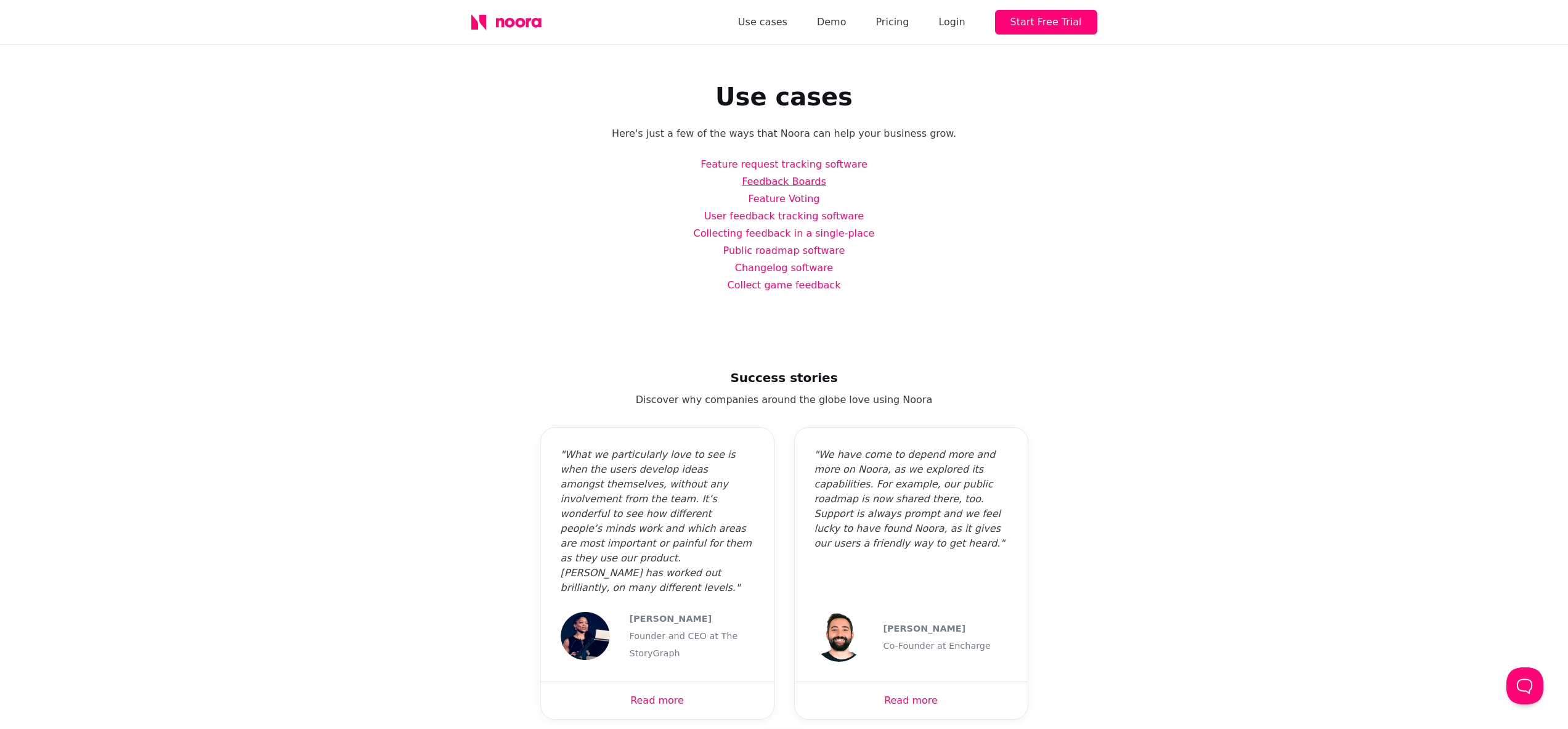
click at [778, 181] on link "Feedback Boards" at bounding box center [784, 181] width 85 height 11
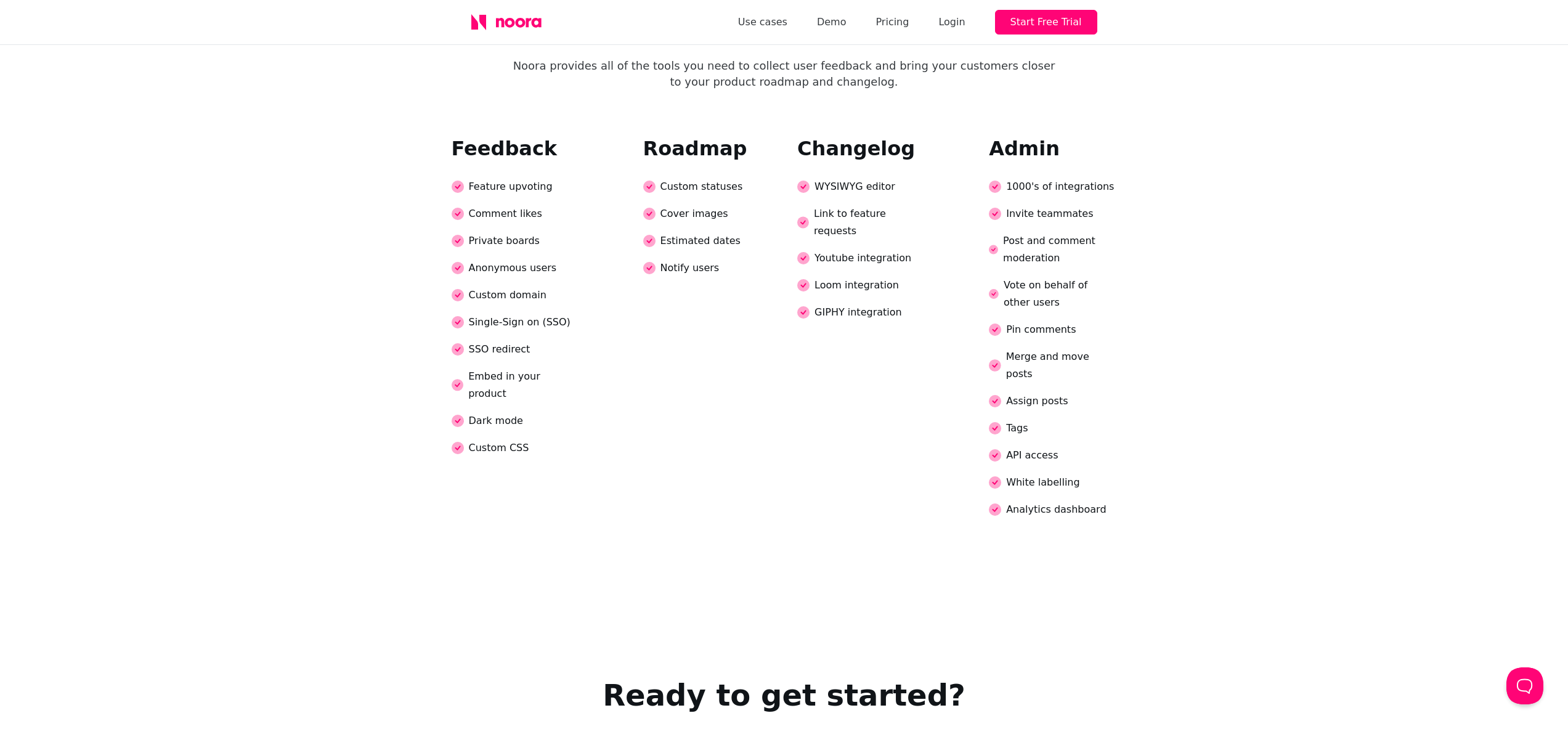
scroll to position [1692, 0]
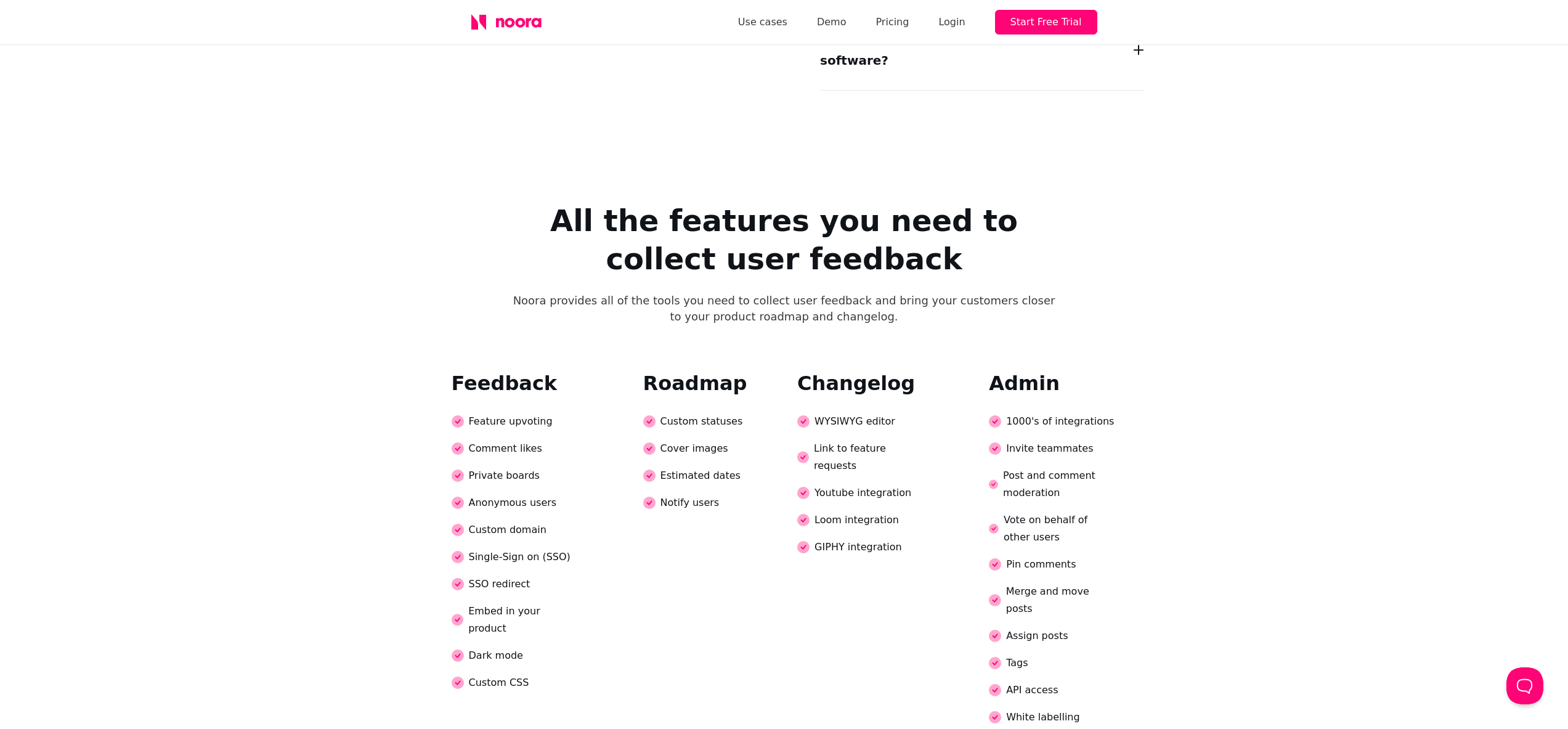
click at [505, 25] on icon at bounding box center [510, 23] width 10 height 10
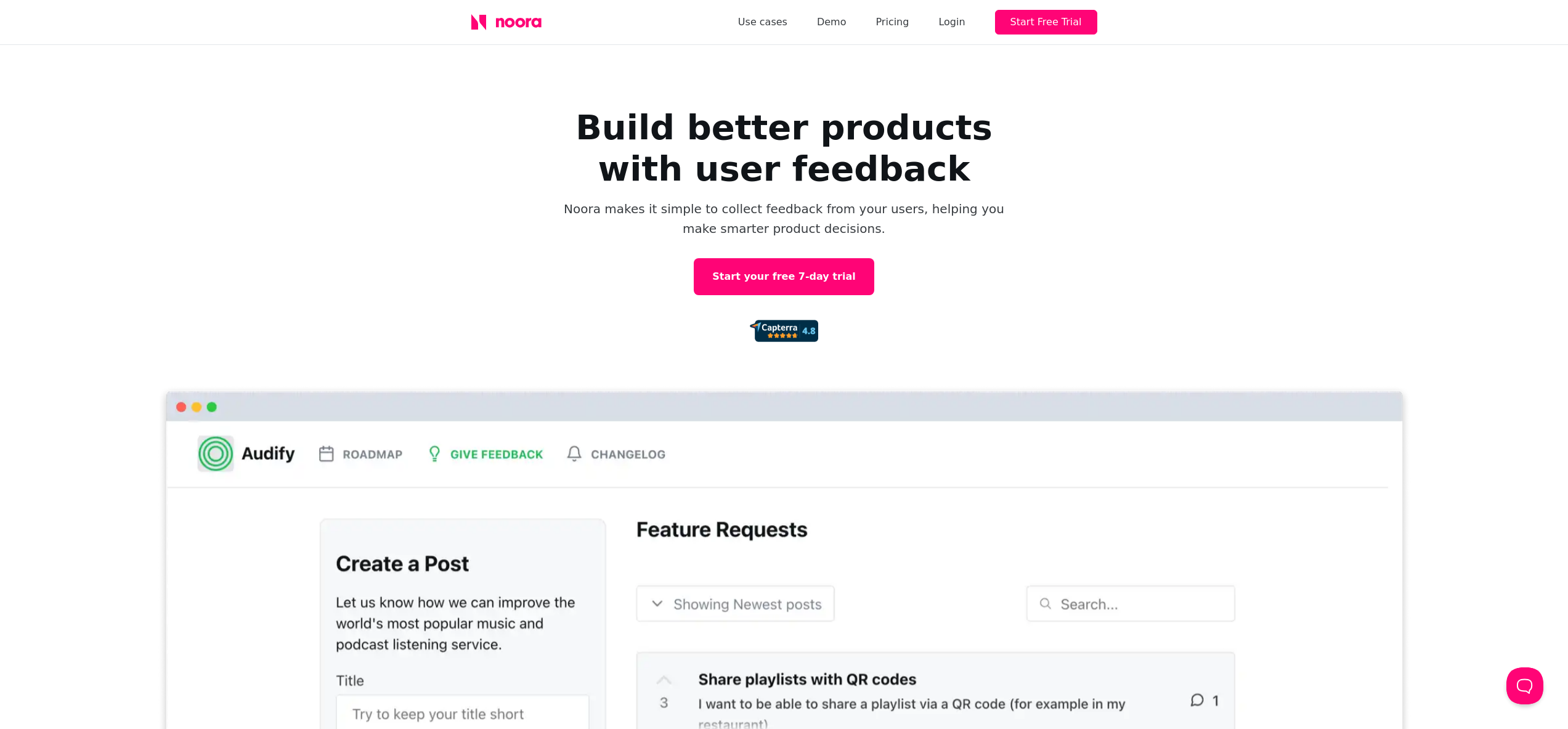
click at [782, 331] on img at bounding box center [783, 331] width 68 height 22
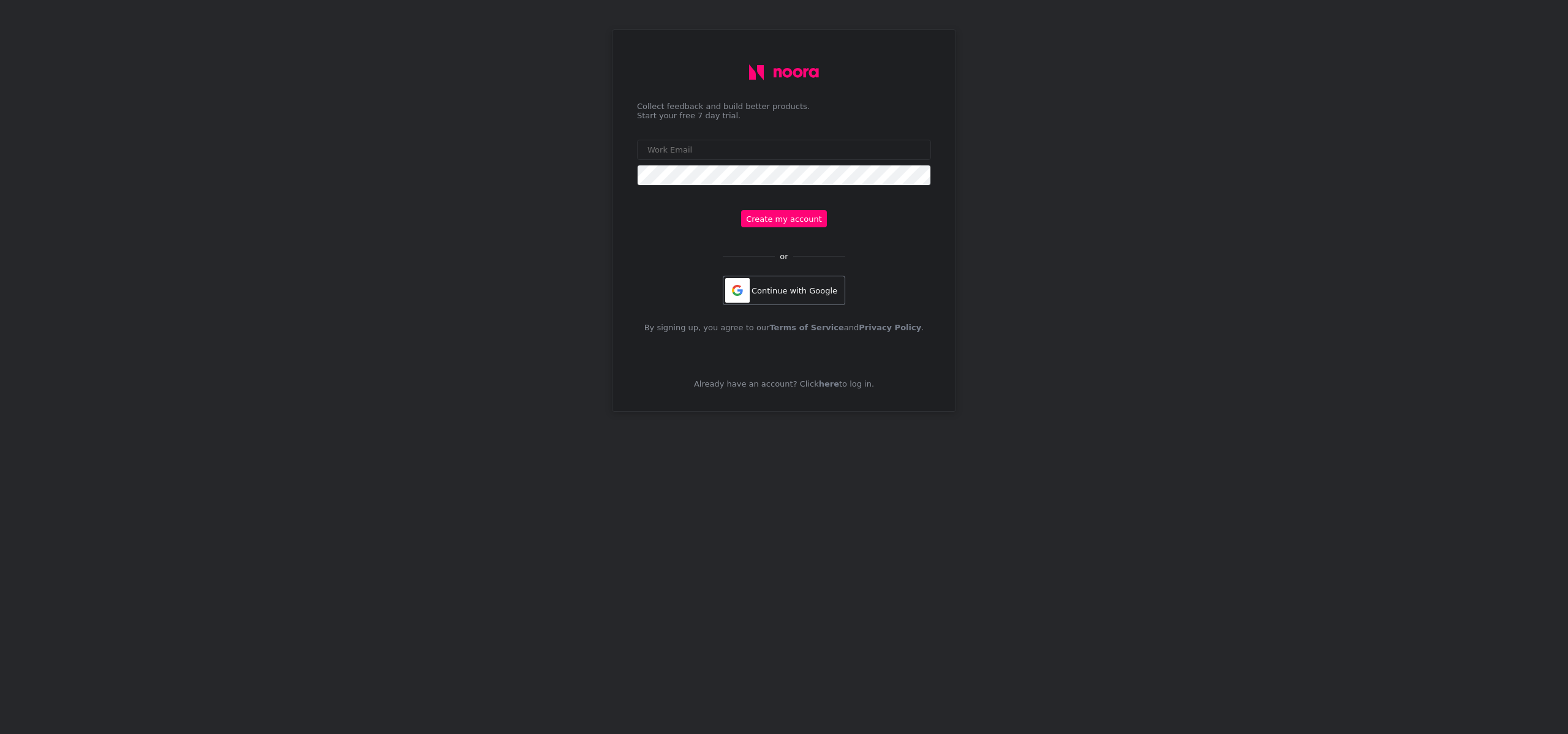
click at [784, 295] on div "Continue with Google" at bounding box center [784, 290] width 123 height 30
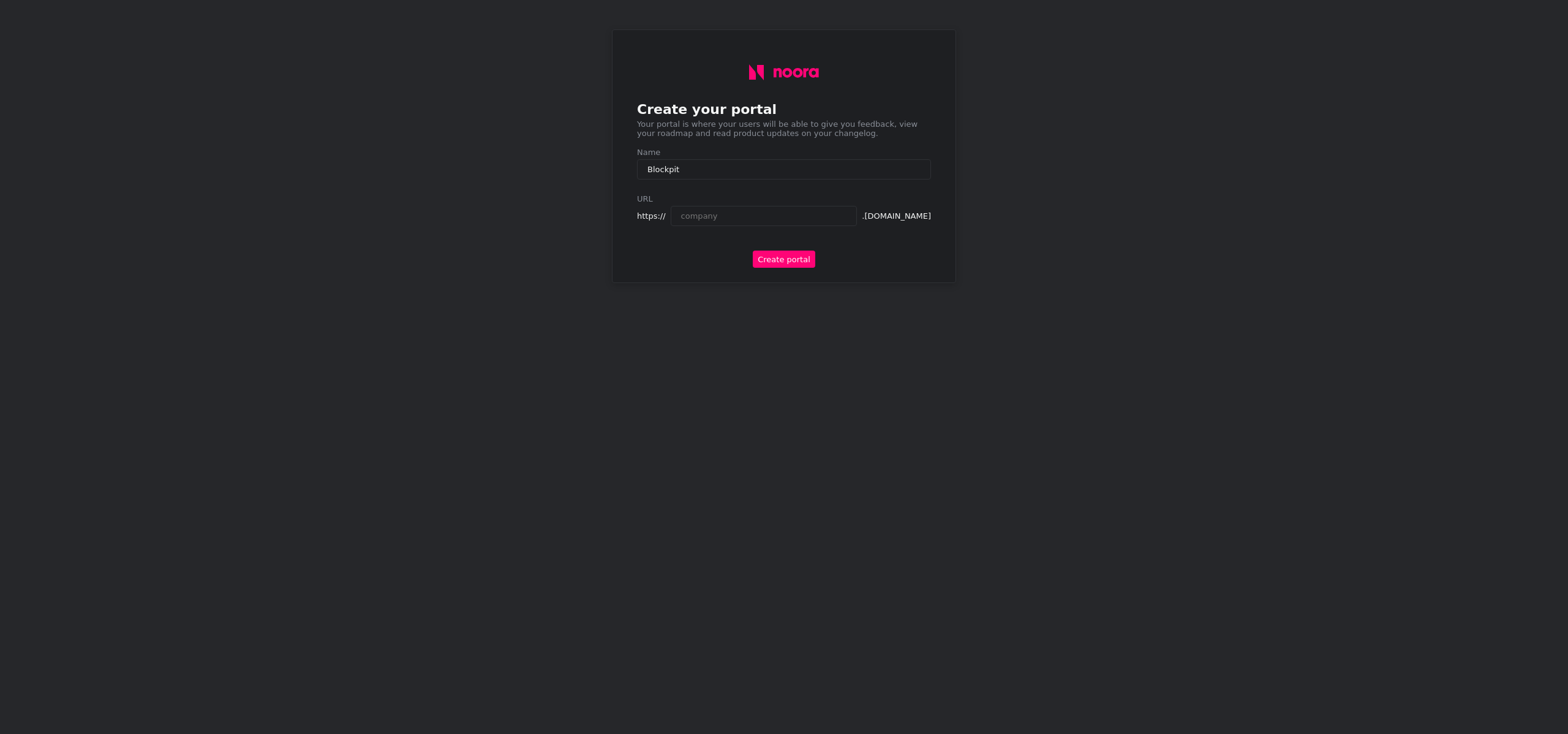
type input "Blockpit"
click at [701, 221] on input "text" at bounding box center [764, 216] width 187 height 20
click at [777, 264] on button "Create portal" at bounding box center [784, 259] width 63 height 17
click at [789, 264] on button "Create portal" at bounding box center [784, 259] width 63 height 17
click at [671, 266] on button "Create portal" at bounding box center [665, 267] width 56 height 17
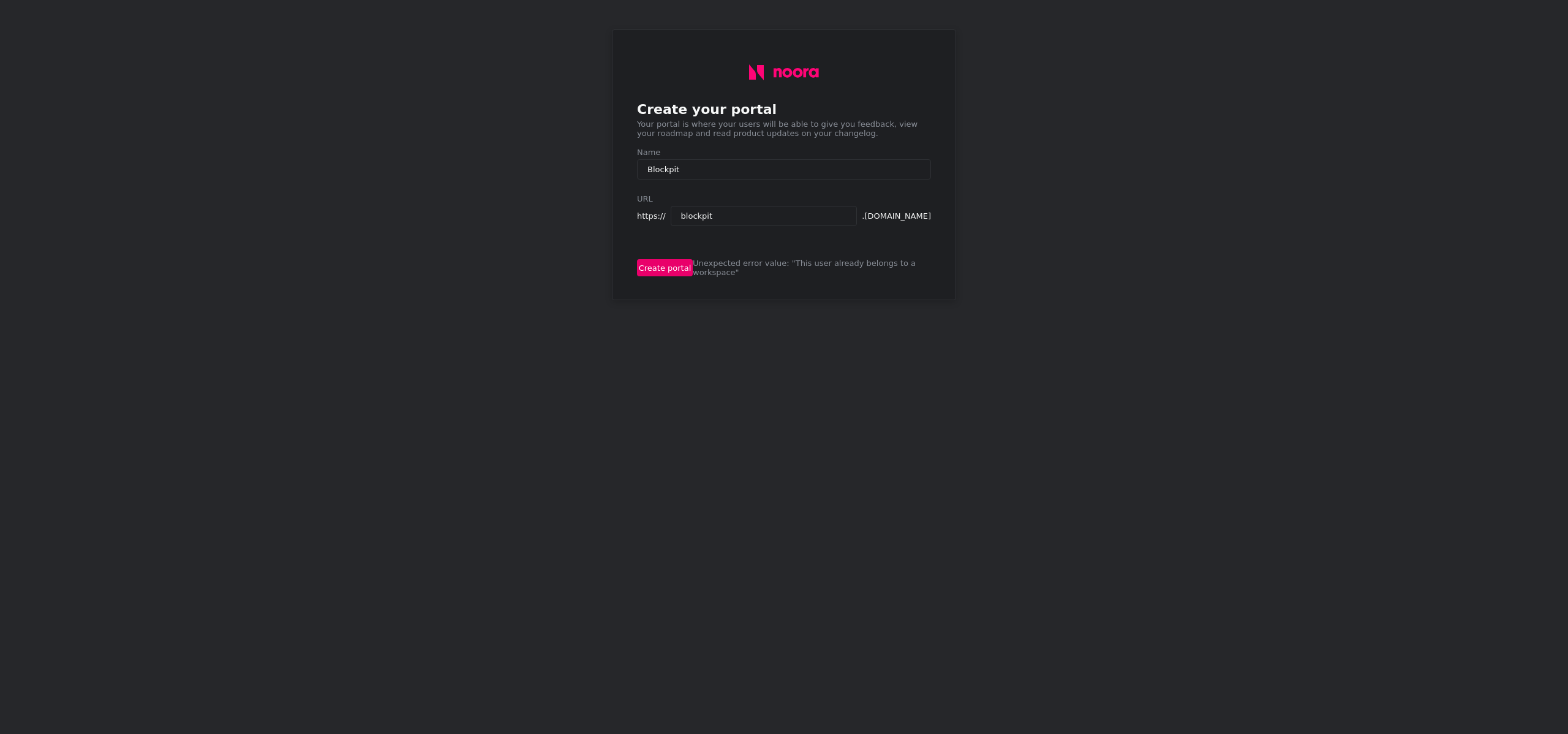
click at [669, 276] on button "Create portal" at bounding box center [665, 267] width 56 height 17
click at [741, 226] on input "blockpit" at bounding box center [764, 216] width 187 height 20
click at [680, 219] on input "blockpit" at bounding box center [764, 216] width 187 height 20
click at [774, 225] on input "blockpit" at bounding box center [764, 216] width 187 height 20
click at [702, 170] on input "Blockpit" at bounding box center [784, 169] width 294 height 20
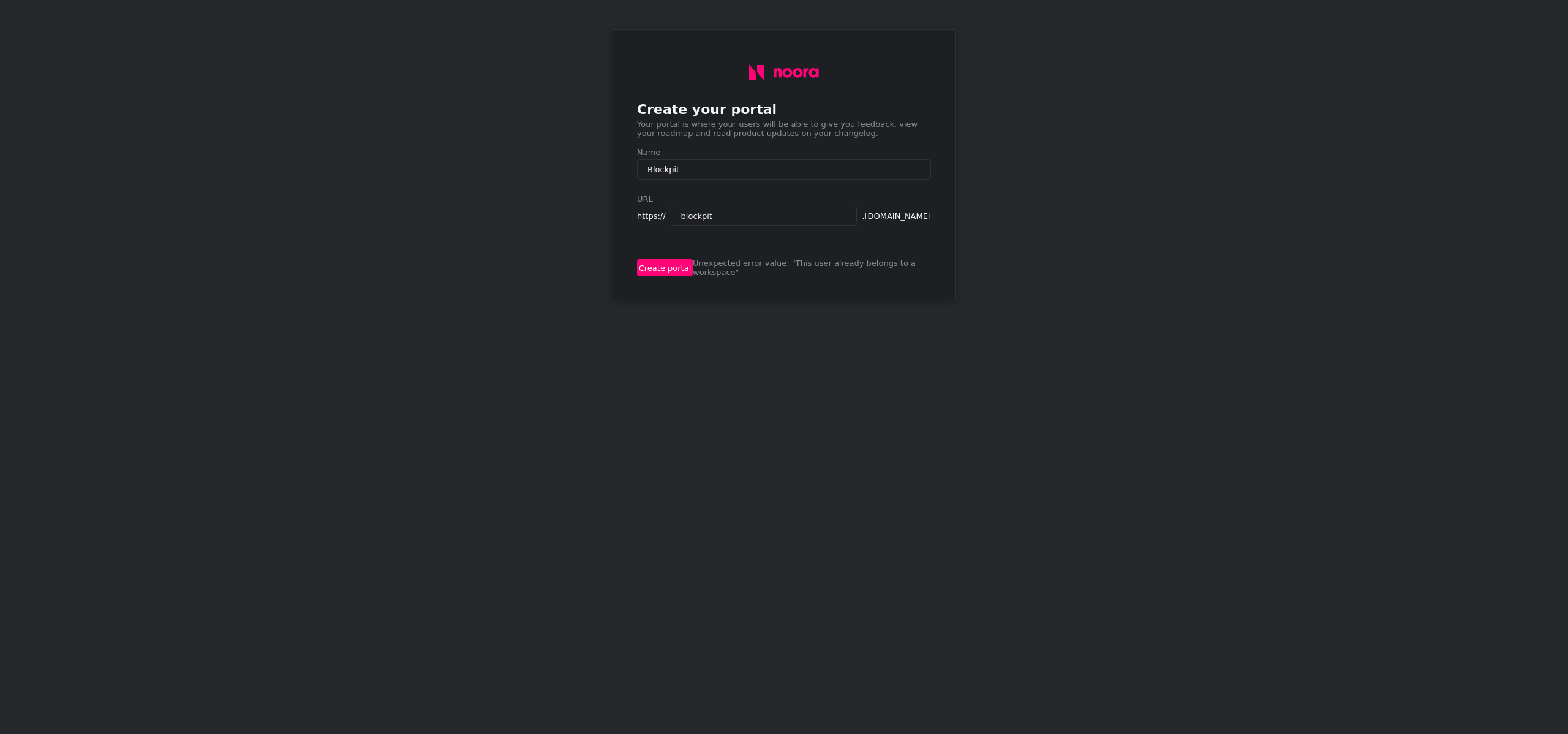
click at [647, 173] on input "Blockpit" at bounding box center [784, 169] width 294 height 20
click at [786, 226] on input "blockpit" at bounding box center [764, 216] width 187 height 20
type input "blockpit.ag"
click at [669, 269] on button "Create portal" at bounding box center [665, 267] width 56 height 17
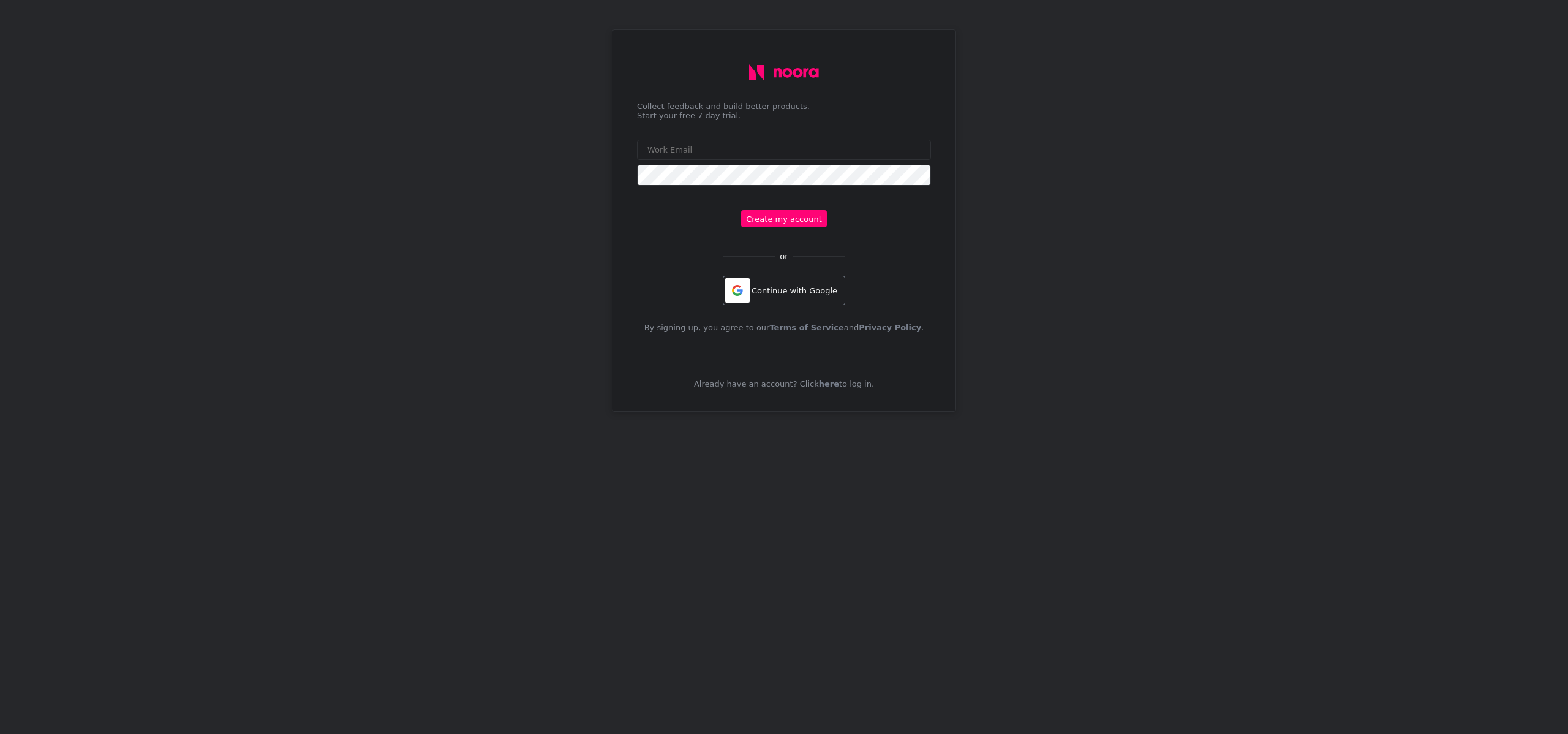
click at [796, 295] on div "Continue with Google" at bounding box center [784, 290] width 123 height 30
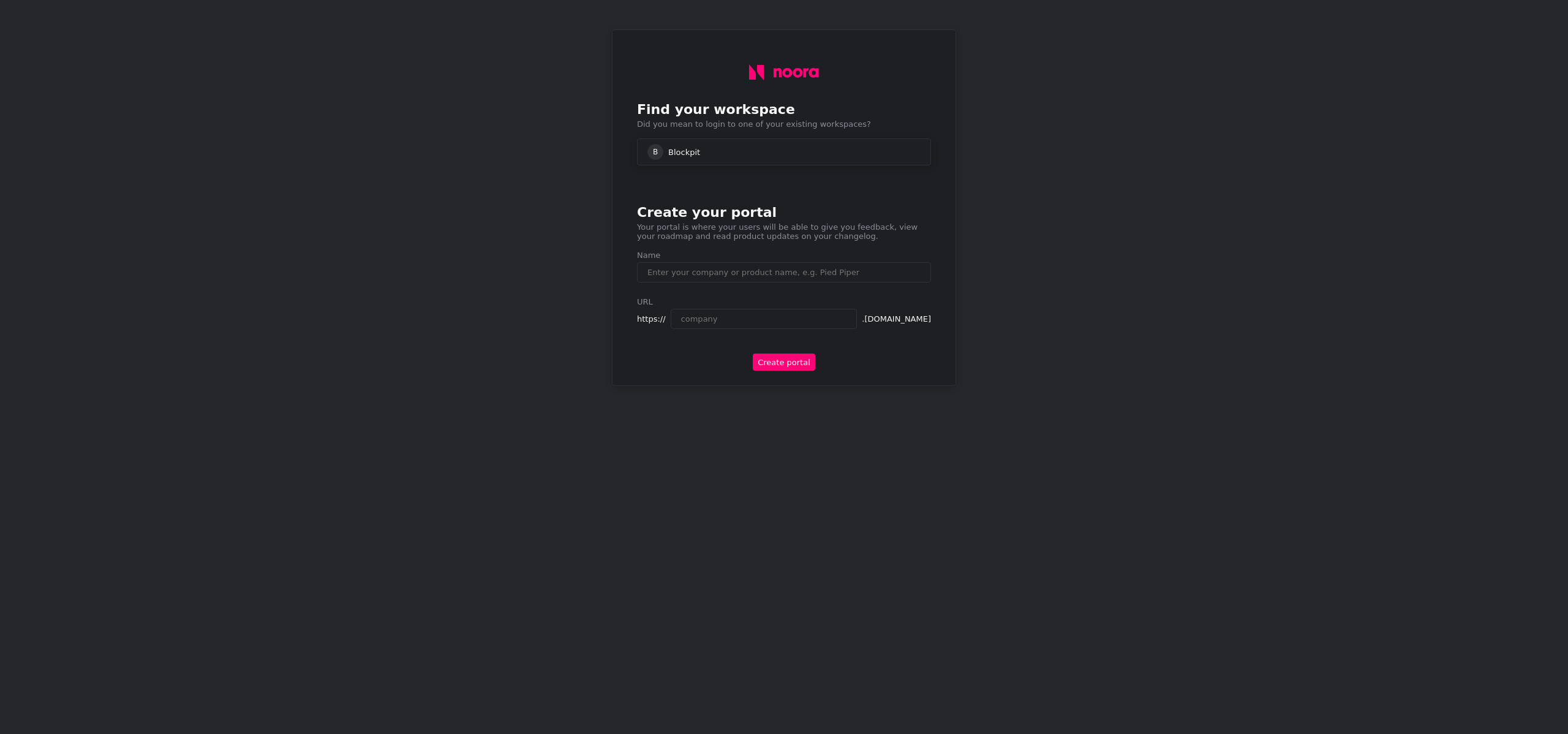
click at [765, 148] on div "B Blockpit" at bounding box center [784, 152] width 273 height 16
click at [743, 165] on div "B Blockpit" at bounding box center [784, 152] width 294 height 27
